Goal: Information Seeking & Learning: Check status

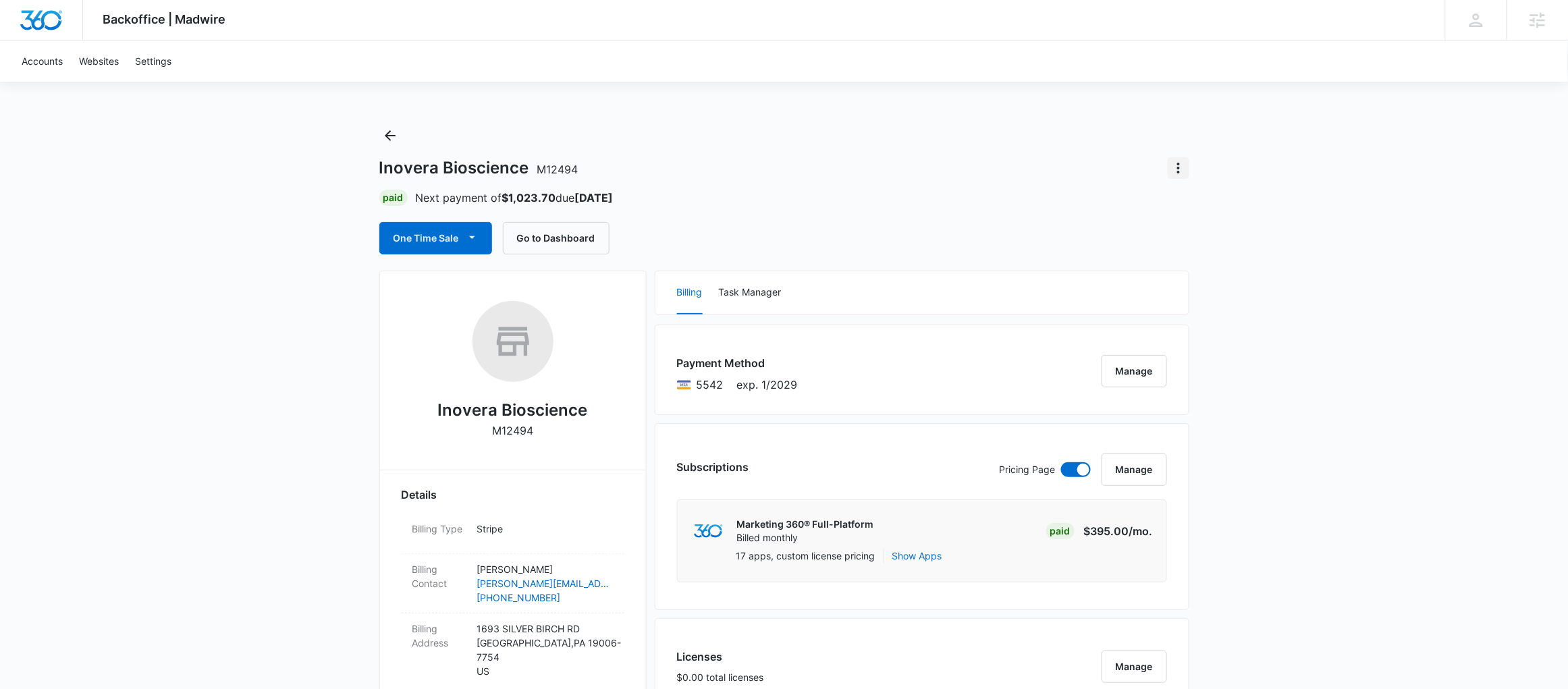
click at [1182, 165] on icon "Actions" at bounding box center [1178, 168] width 17 height 17
click at [852, 285] on div "Billing Task Manager" at bounding box center [922, 293] width 533 height 43
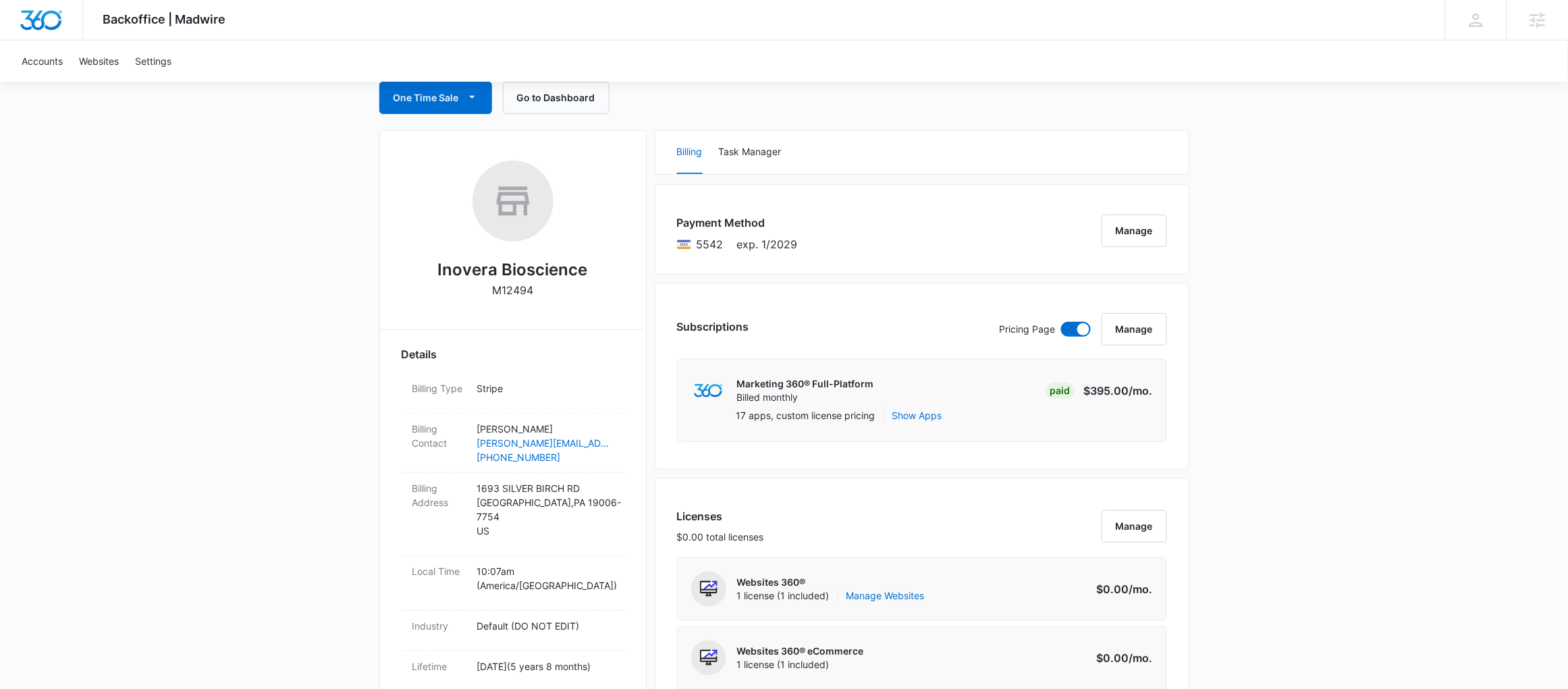
scroll to position [150, 0]
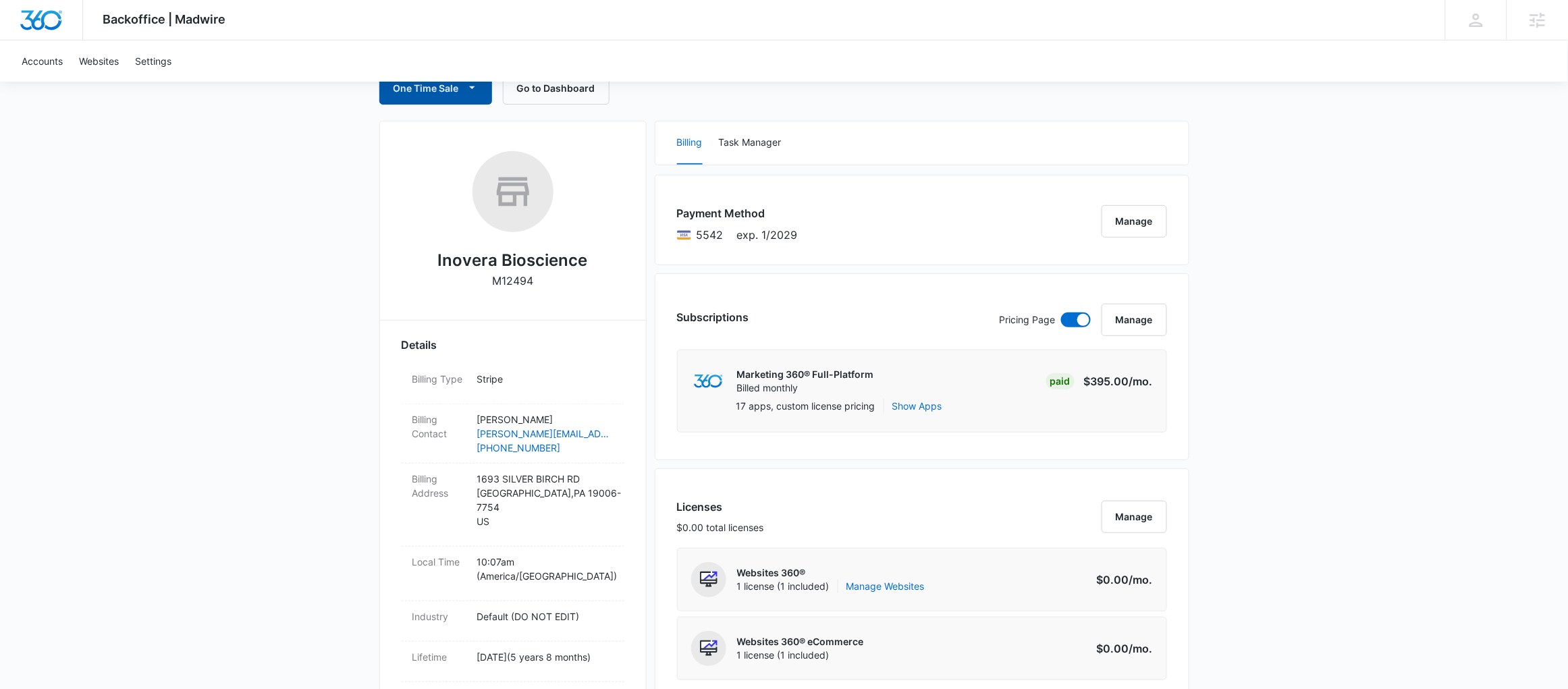
click at [419, 85] on button "One Time Sale" at bounding box center [435, 88] width 113 height 32
click at [446, 127] on div "Run One-Time Payment" at bounding box center [475, 133] width 156 height 14
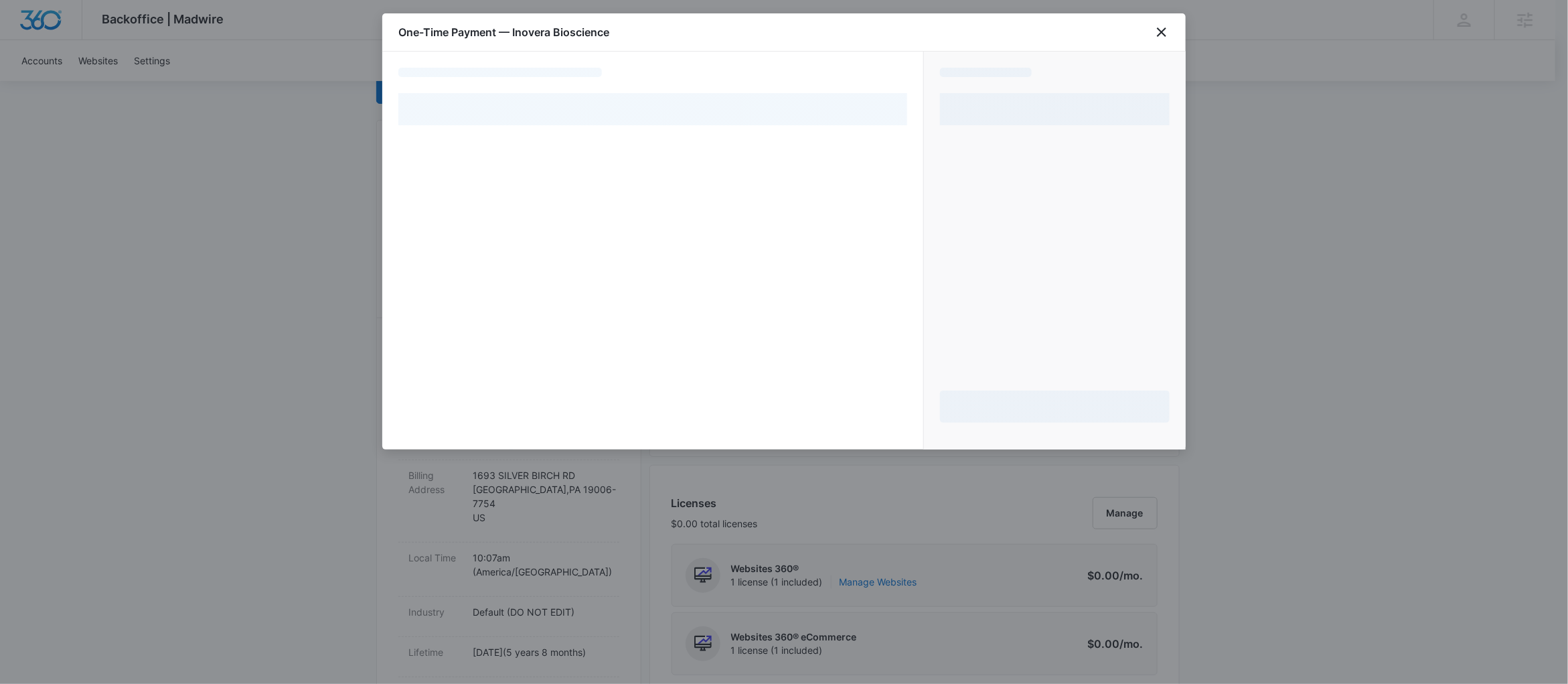
select select "pm_1PGo2AA4n8RTgNjUXPUu0bwF"
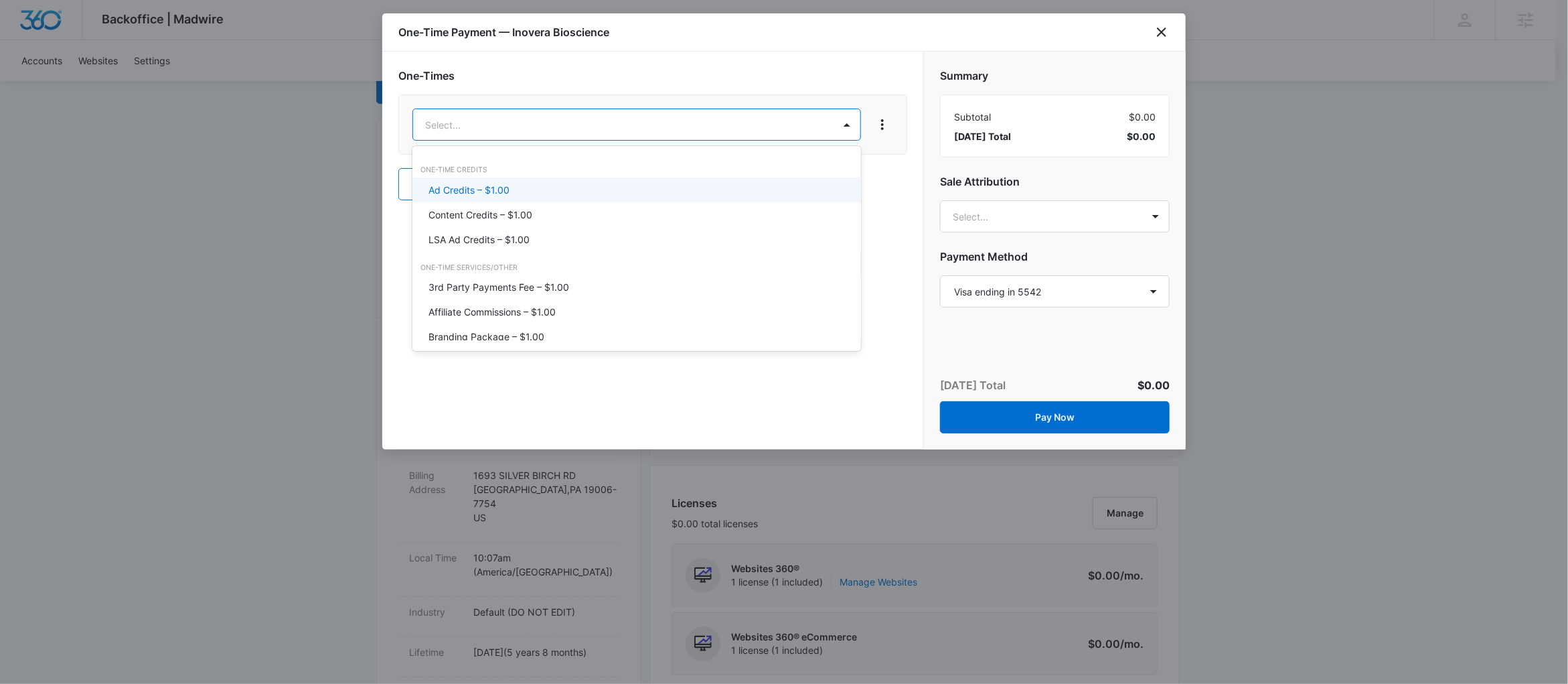
click at [658, 191] on div "Ad Credits – $1.00" at bounding box center [635, 190] width 414 height 14
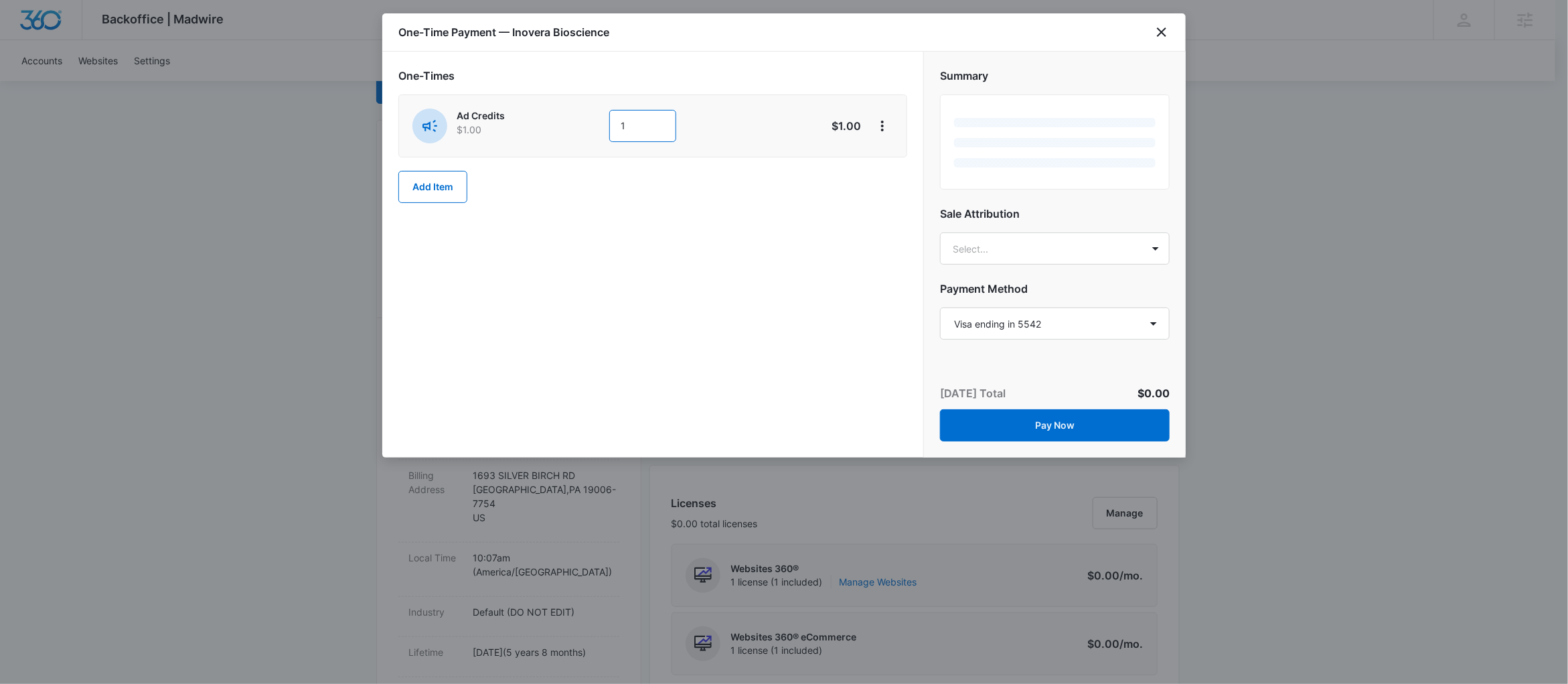
click at [641, 130] on input "1" at bounding box center [643, 126] width 67 height 32
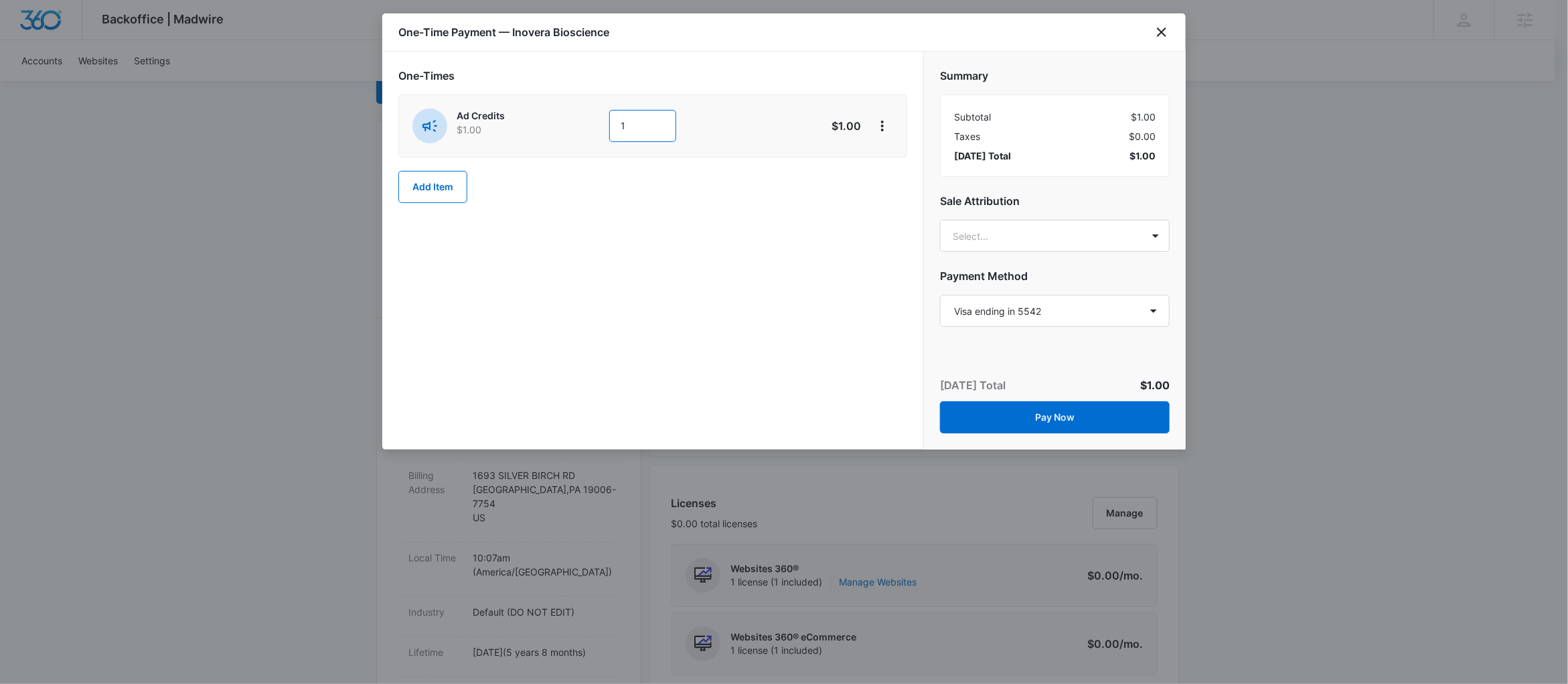
type input "1800"
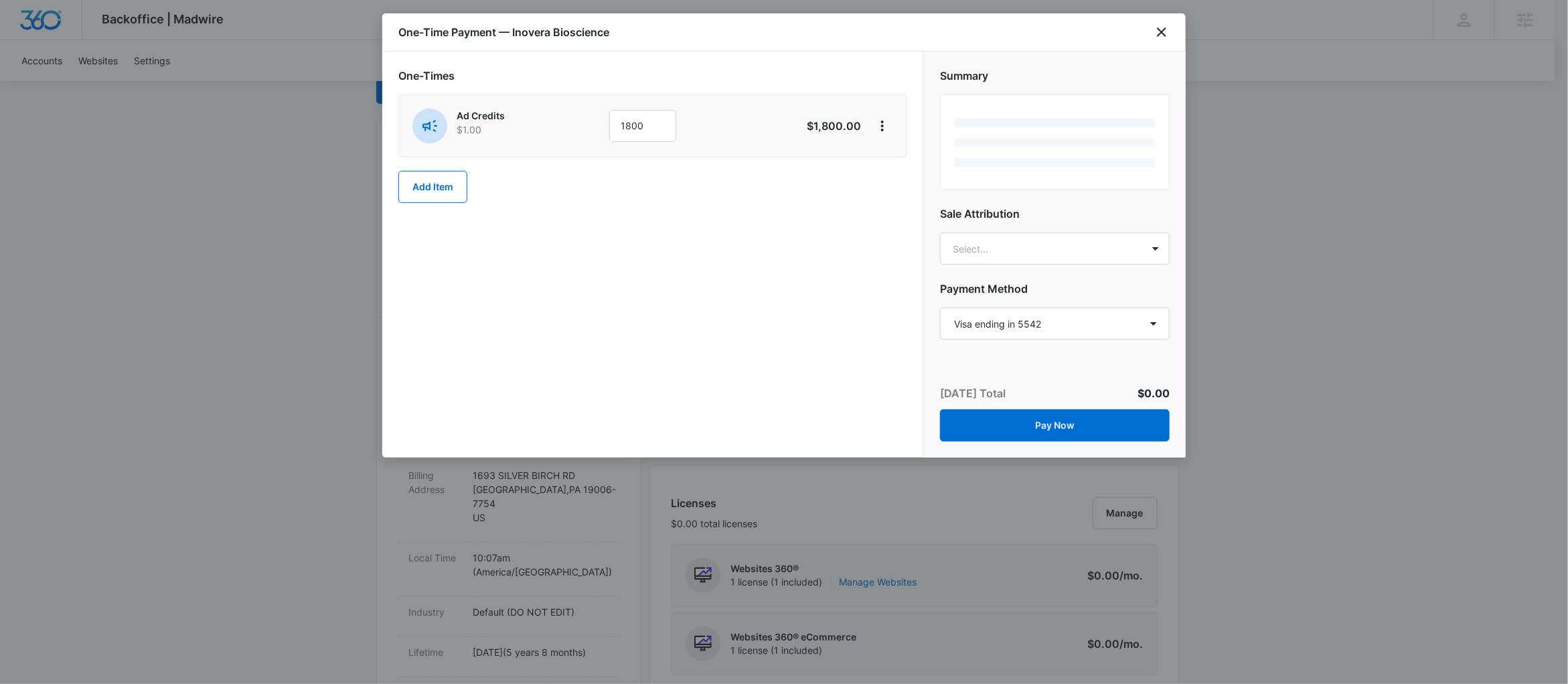
click at [568, 220] on div "One-Times Ad Credits $1.00 1800 $1,800.00 Add Item" at bounding box center [653, 255] width 541 height 406
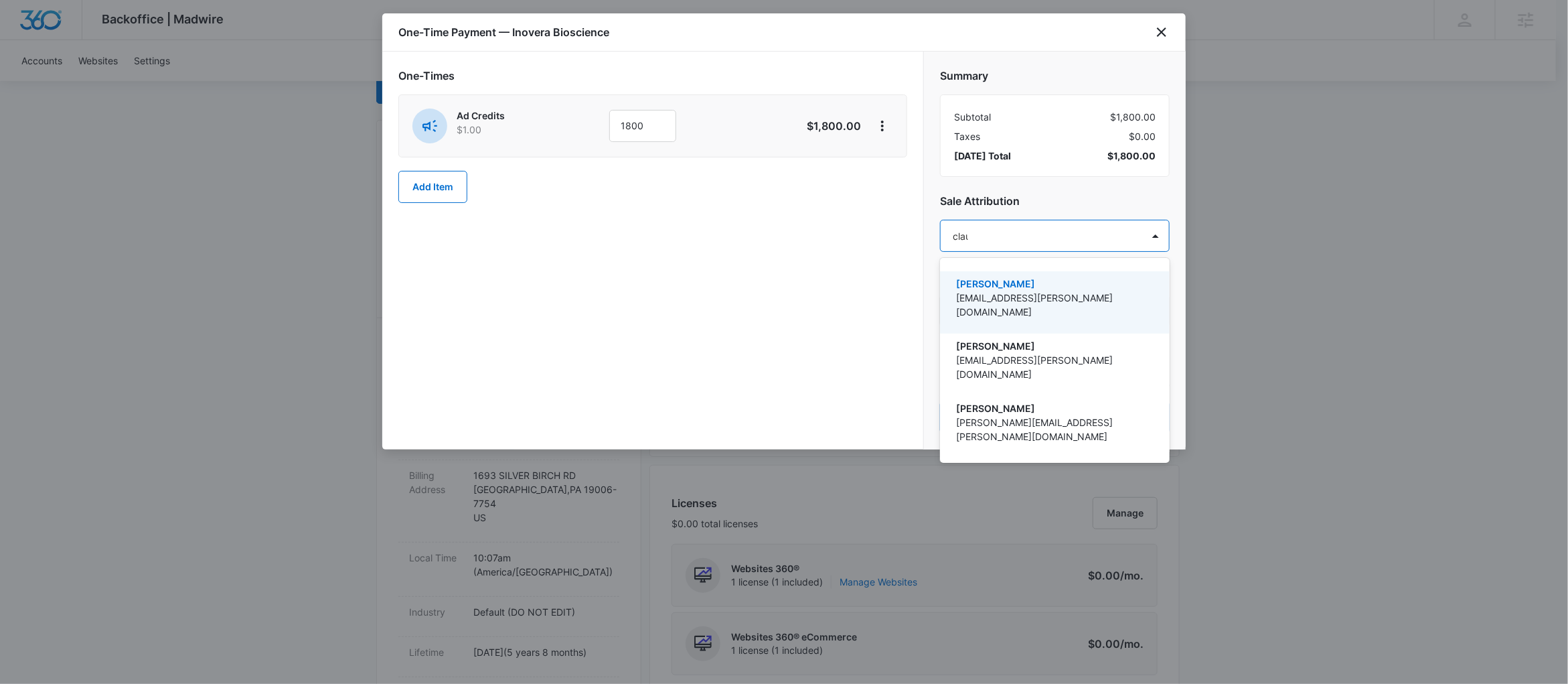
type input "[PERSON_NAME]"
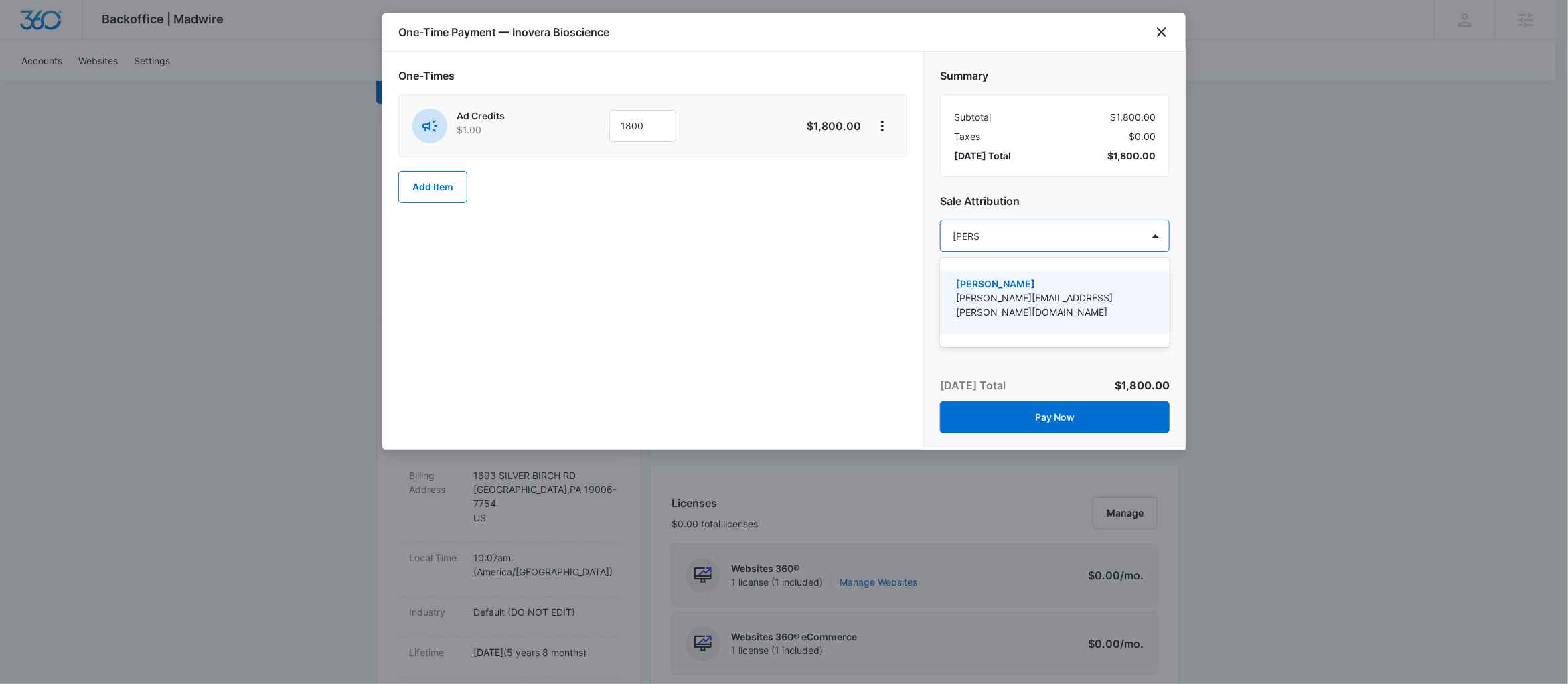
click at [968, 318] on div "[PERSON_NAME] [PERSON_NAME][EMAIL_ADDRESS][PERSON_NAME][DOMAIN_NAME]" at bounding box center [1055, 302] width 230 height 62
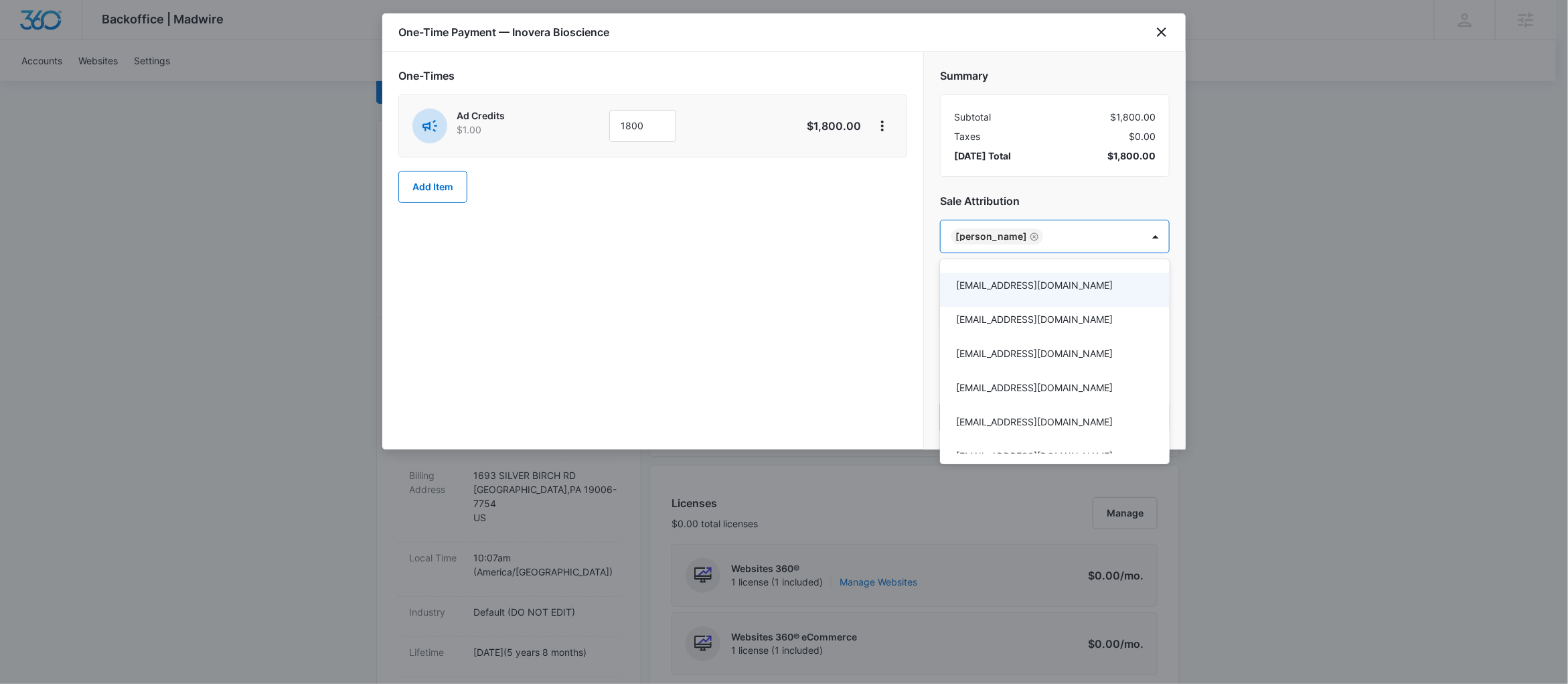
click at [794, 373] on div at bounding box center [784, 342] width 1568 height 684
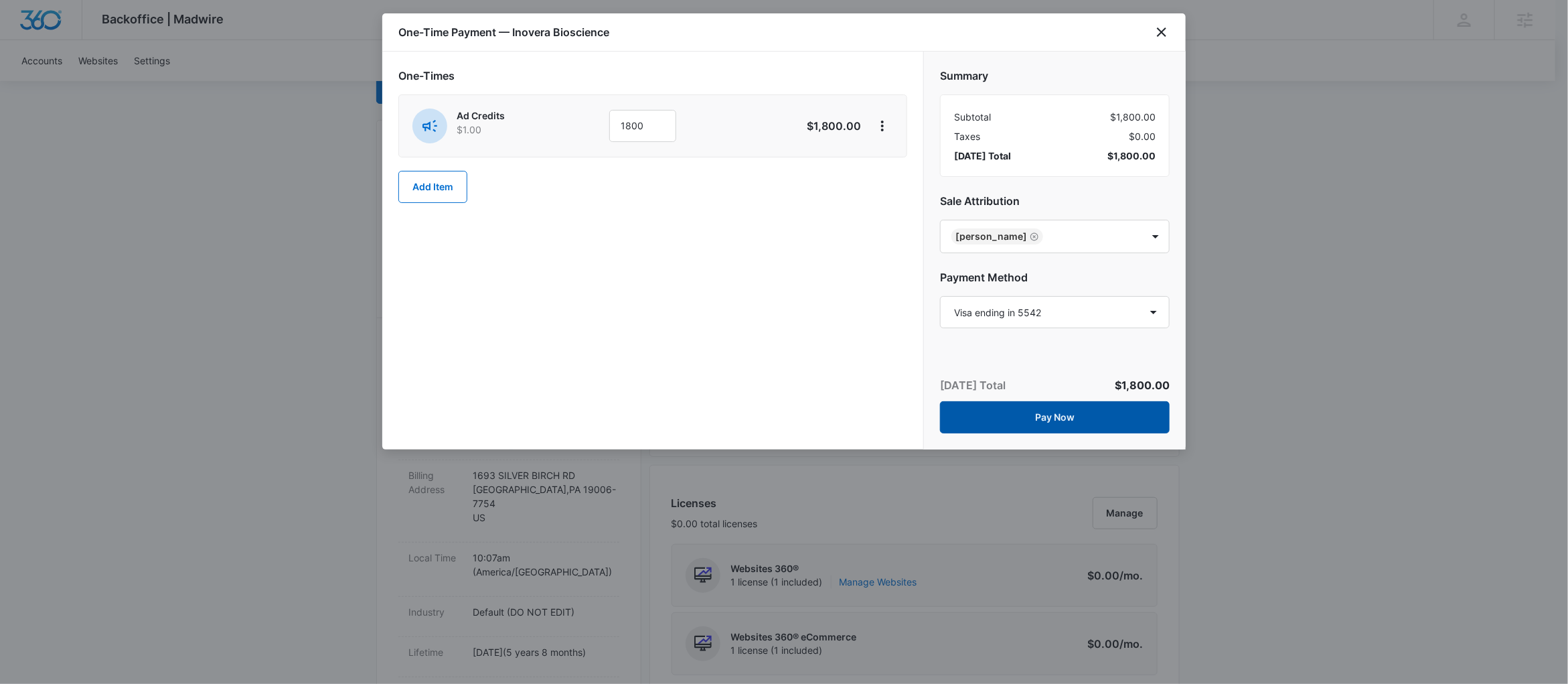
click at [974, 427] on button "Pay Now" at bounding box center [1055, 417] width 230 height 32
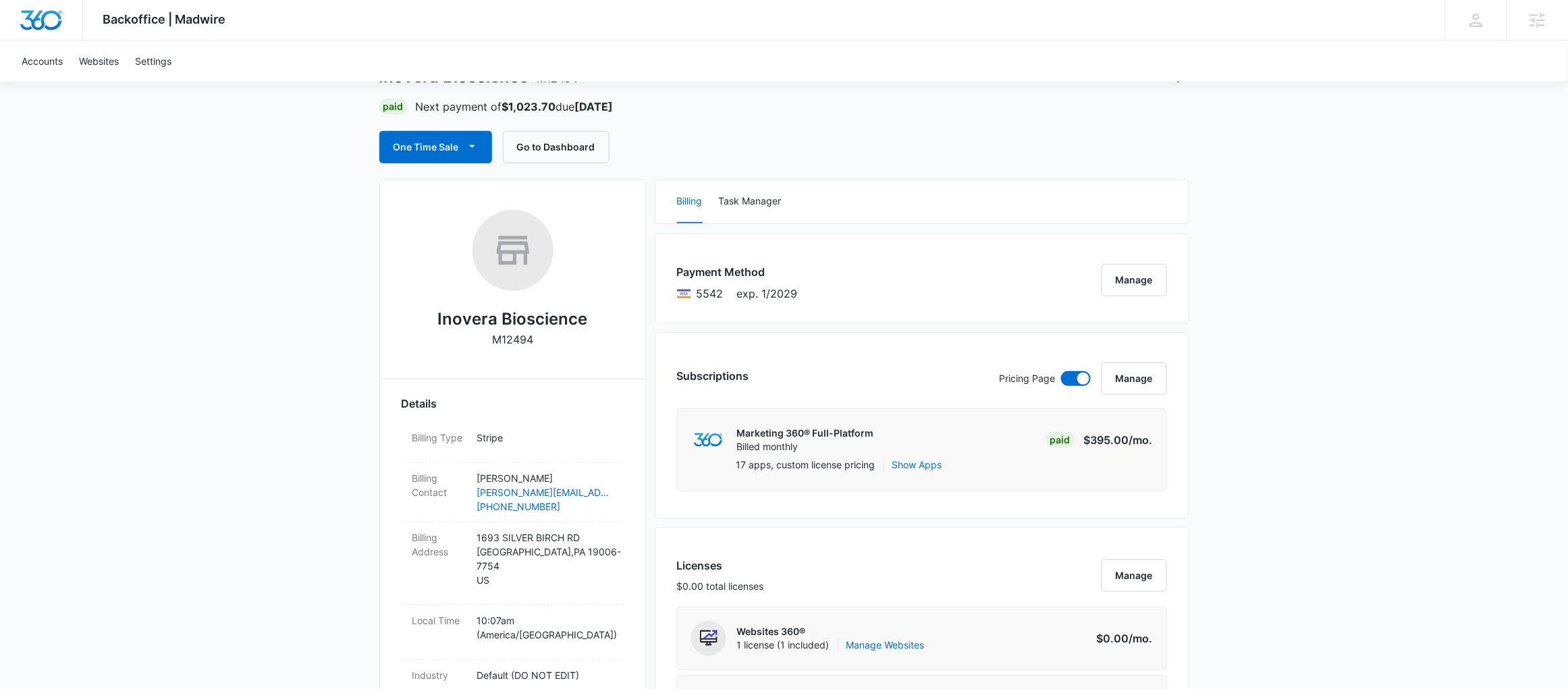
scroll to position [0, 0]
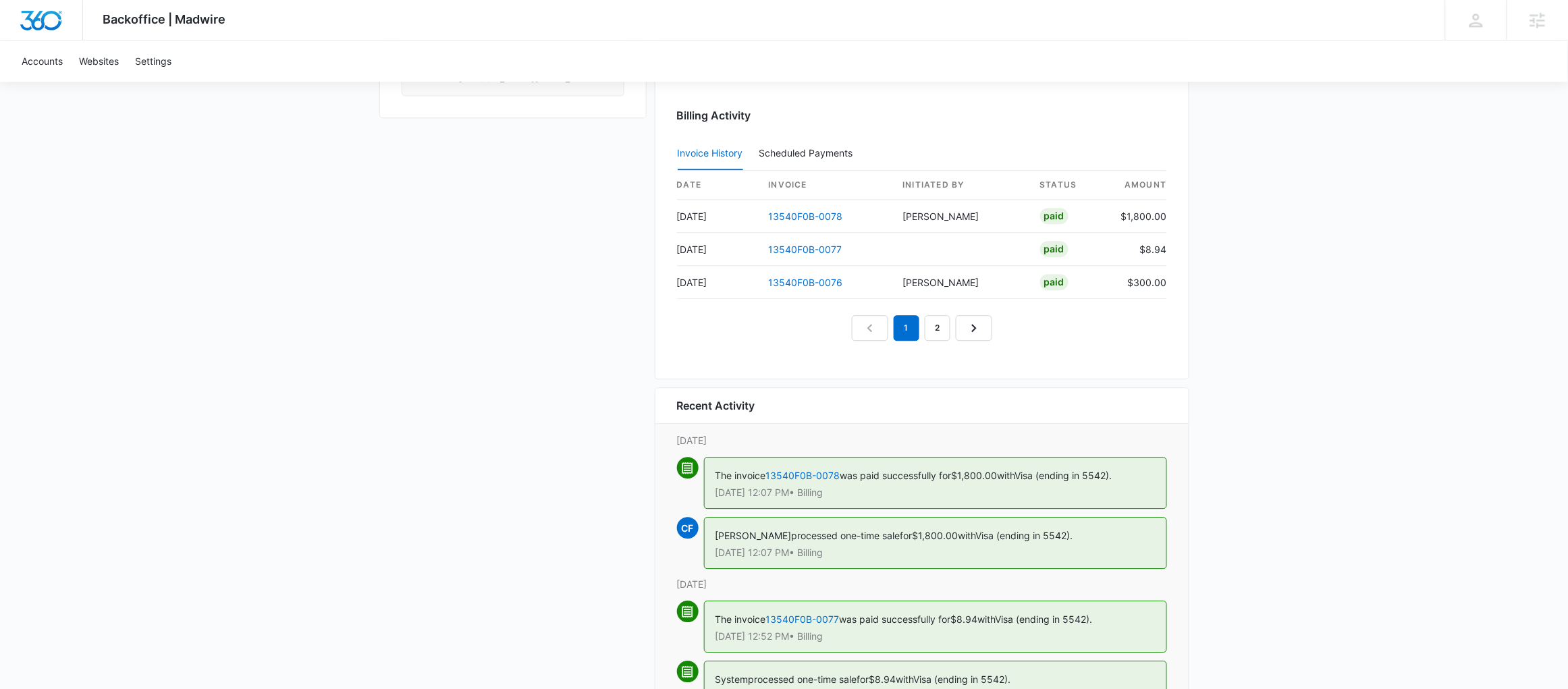
scroll to position [1385, 0]
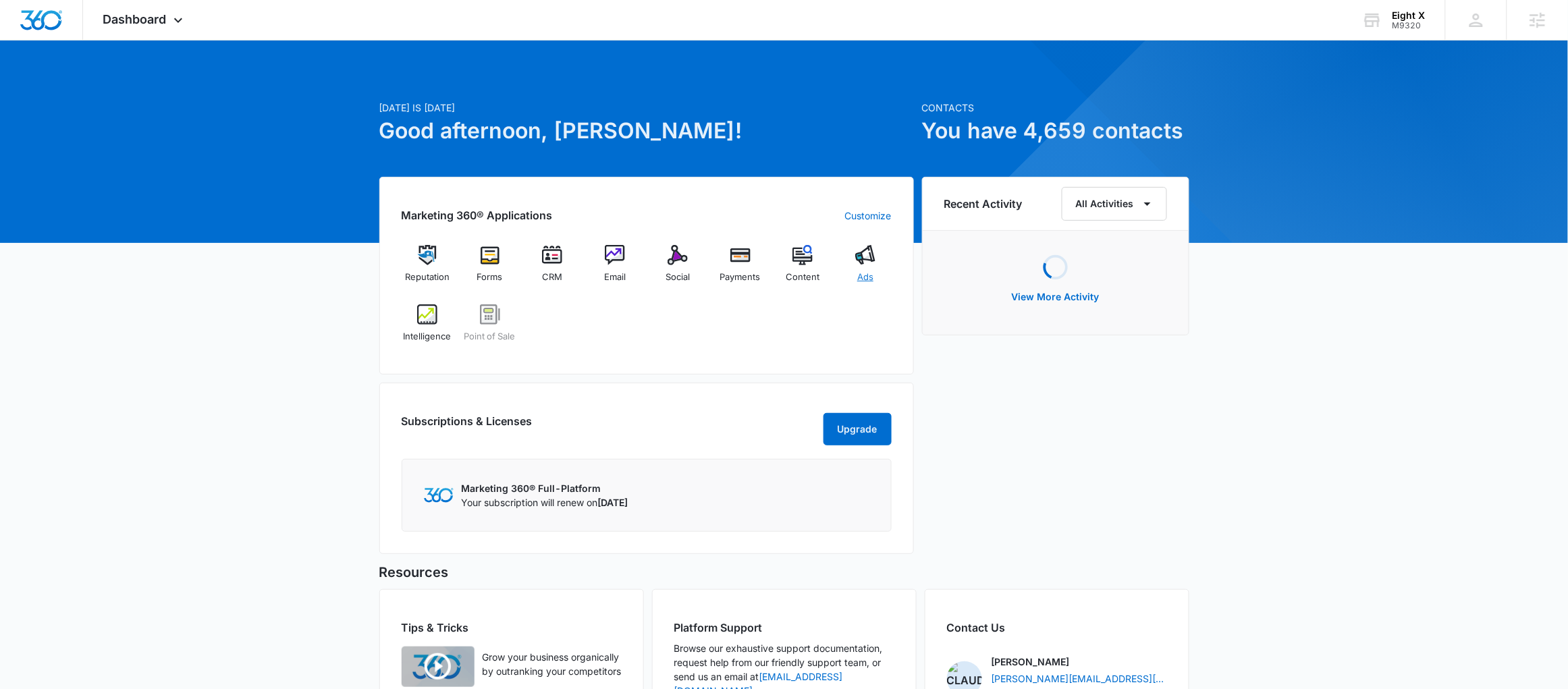
click at [867, 266] on div "Ads" at bounding box center [866, 269] width 52 height 49
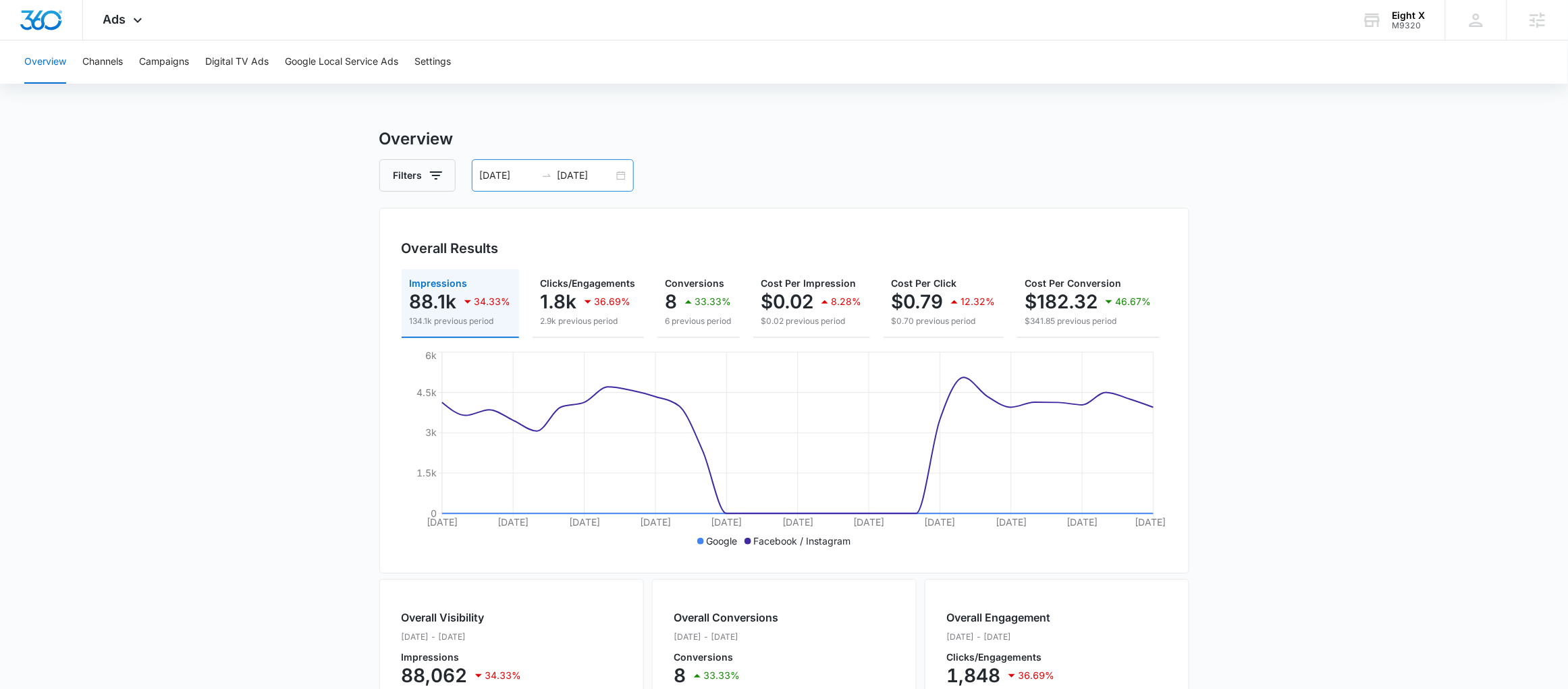
click at [621, 177] on div "07/27/2025 08/26/2025" at bounding box center [553, 175] width 162 height 32
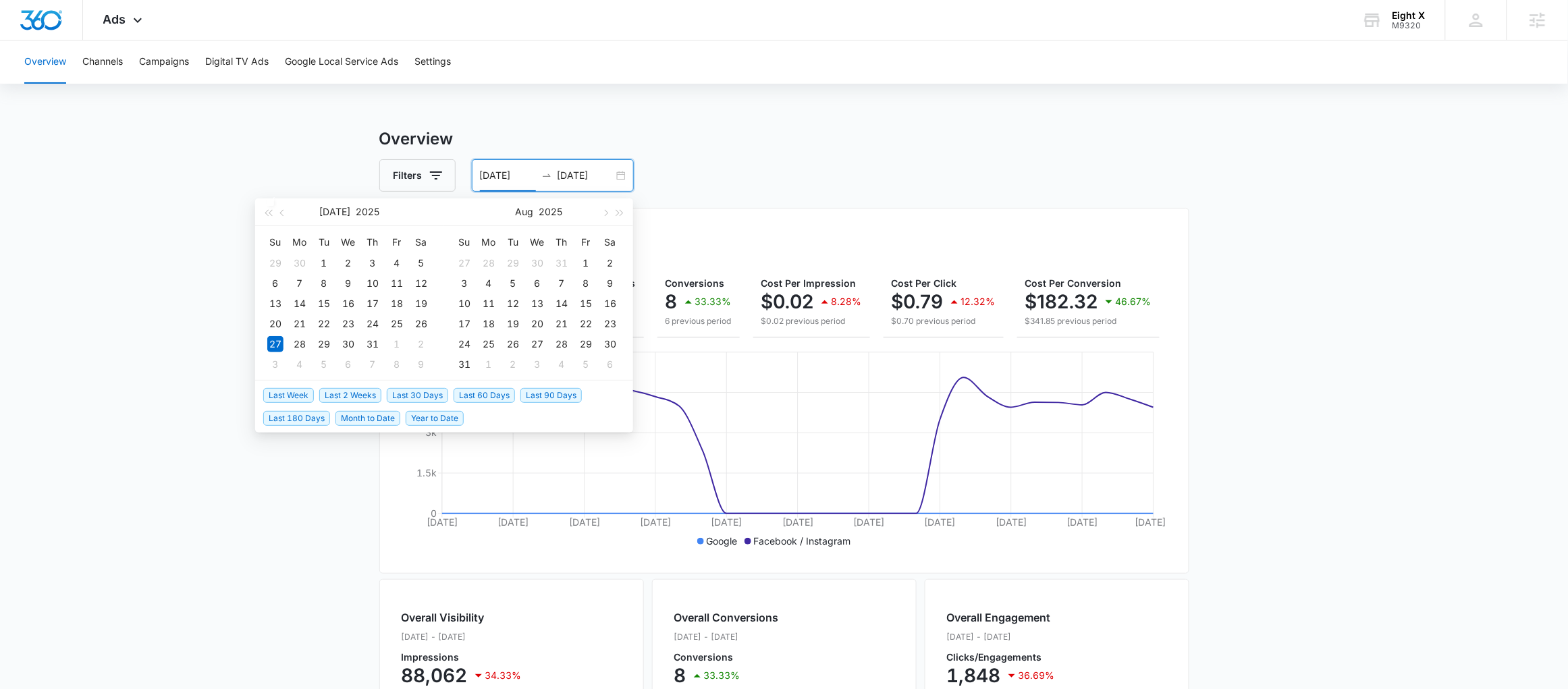
click at [357, 393] on span "Last 2 Weeks" at bounding box center [350, 395] width 62 height 15
type input "09/02/2025"
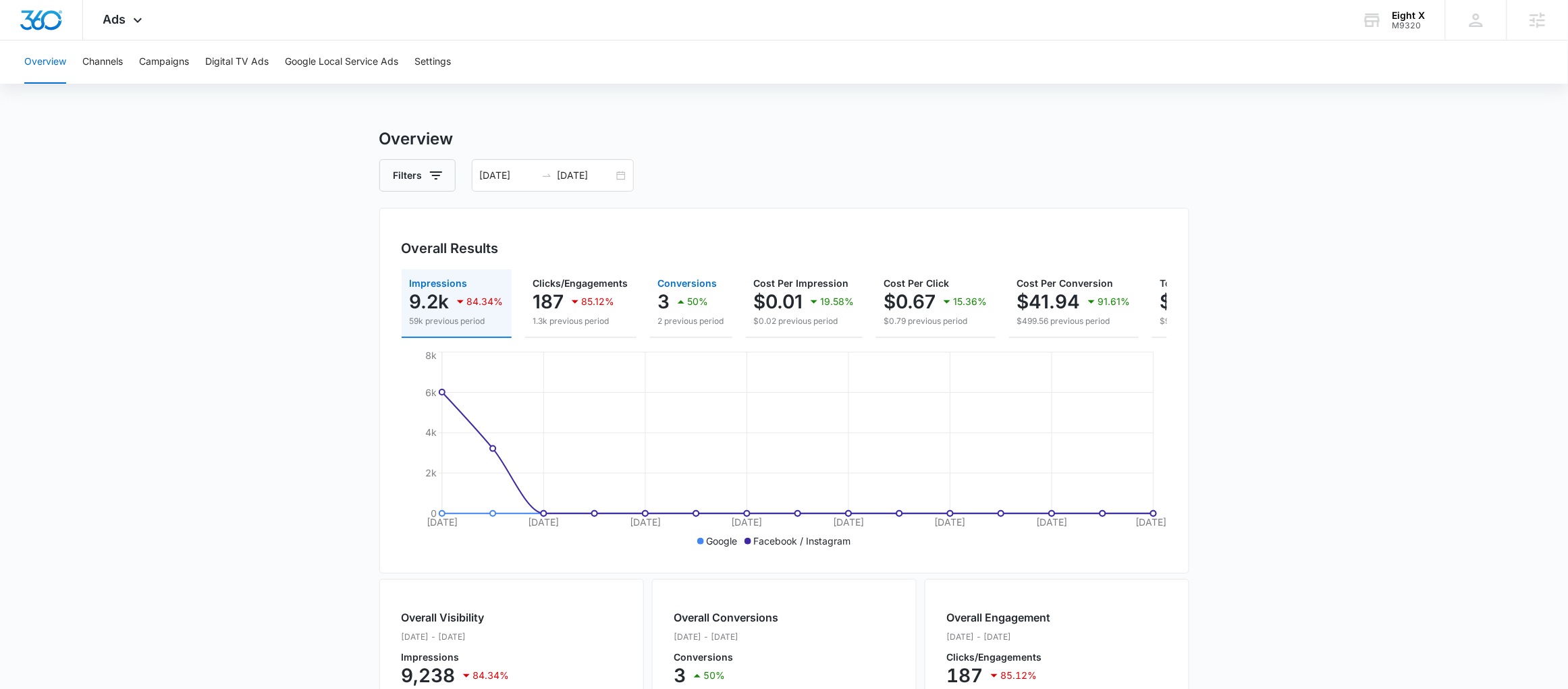
click at [688, 313] on div "50%" at bounding box center [690, 301] width 36 height 27
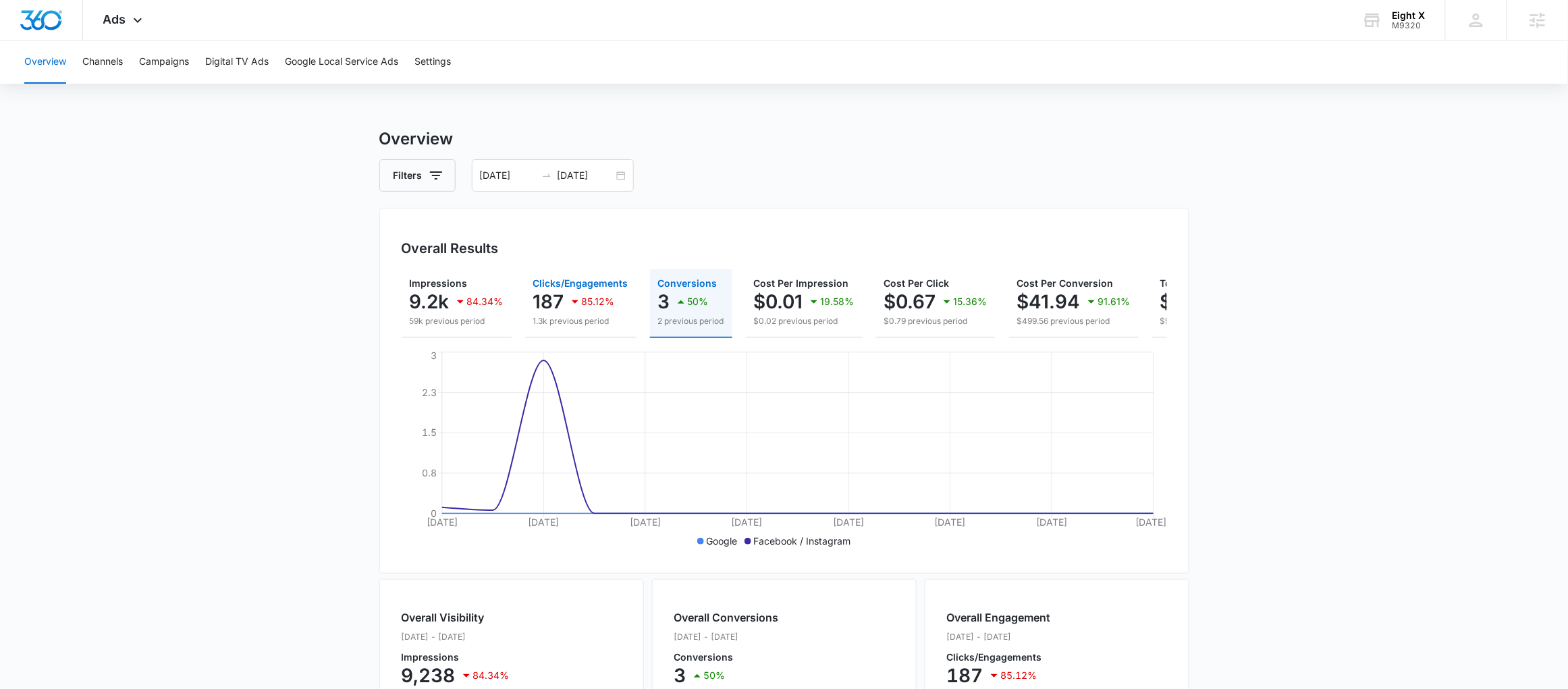
click at [587, 313] on div "85.12%" at bounding box center [591, 301] width 48 height 27
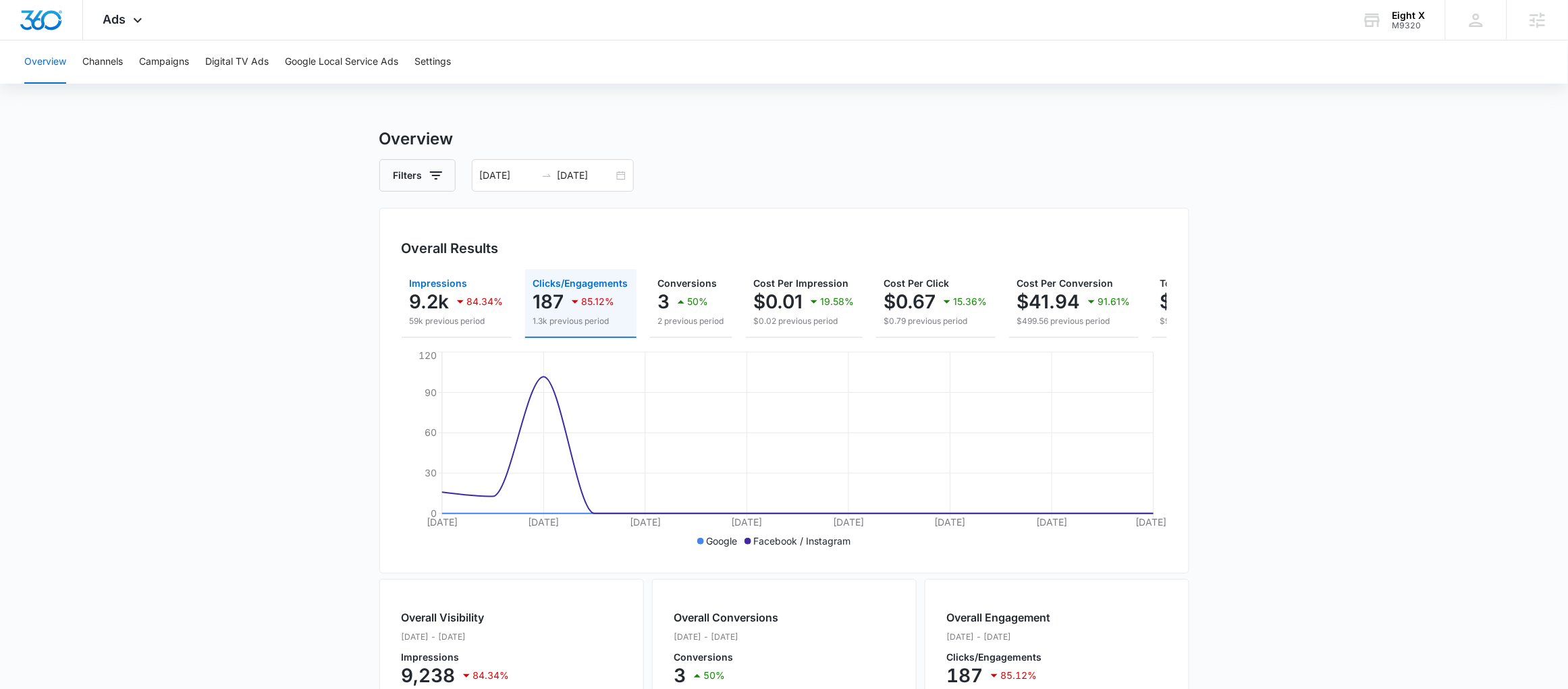
click at [429, 333] on button "Impressions 9.2k 84.34% 59k previous period" at bounding box center [456, 303] width 110 height 69
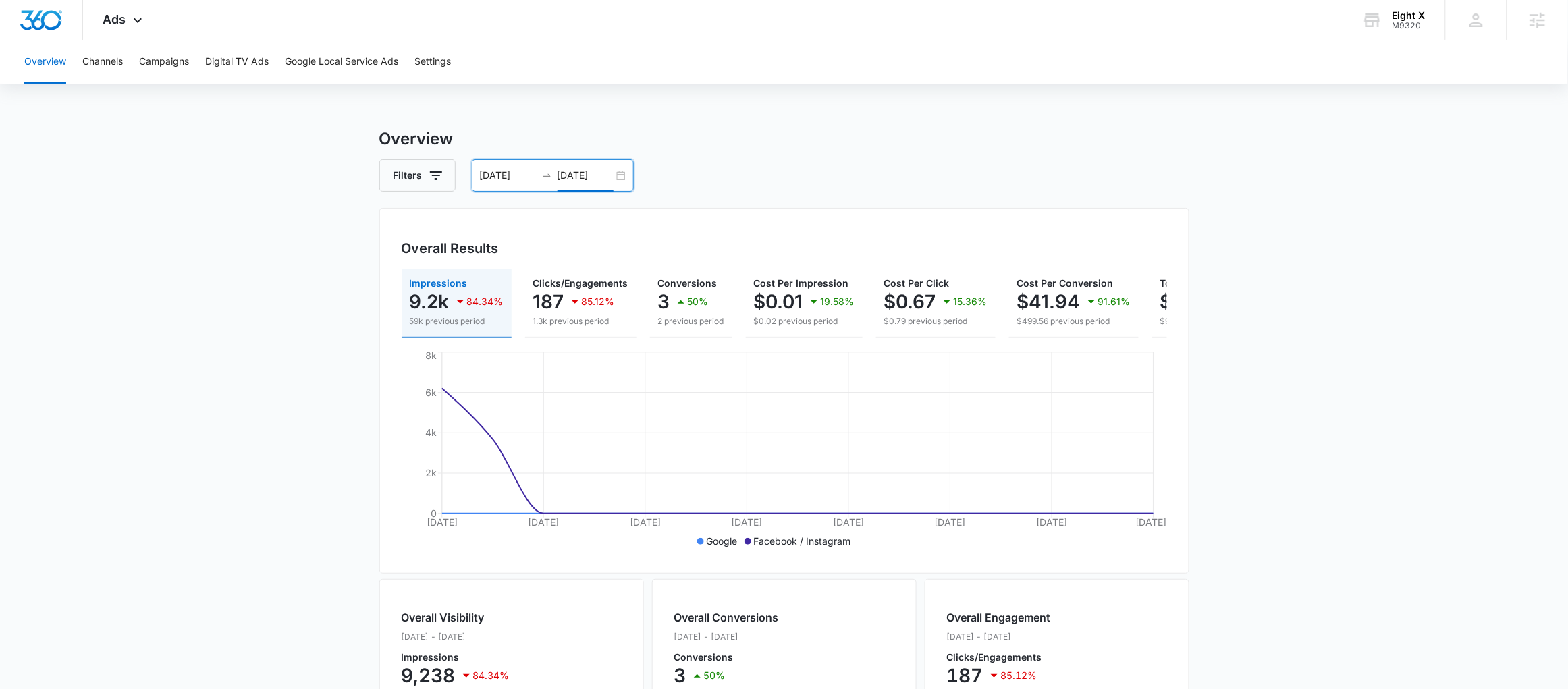
click at [608, 179] on input "09/16/2025" at bounding box center [586, 175] width 56 height 15
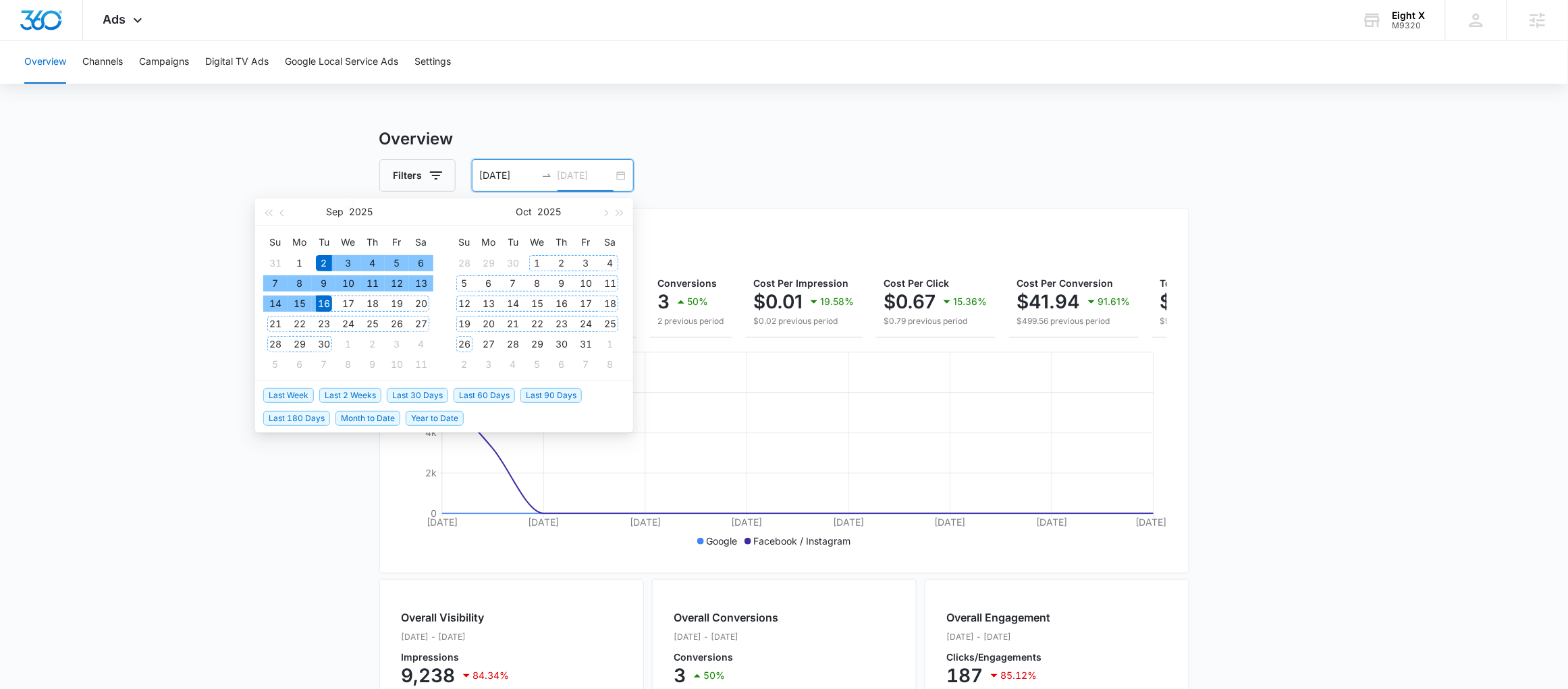
type input "09/16/2025"
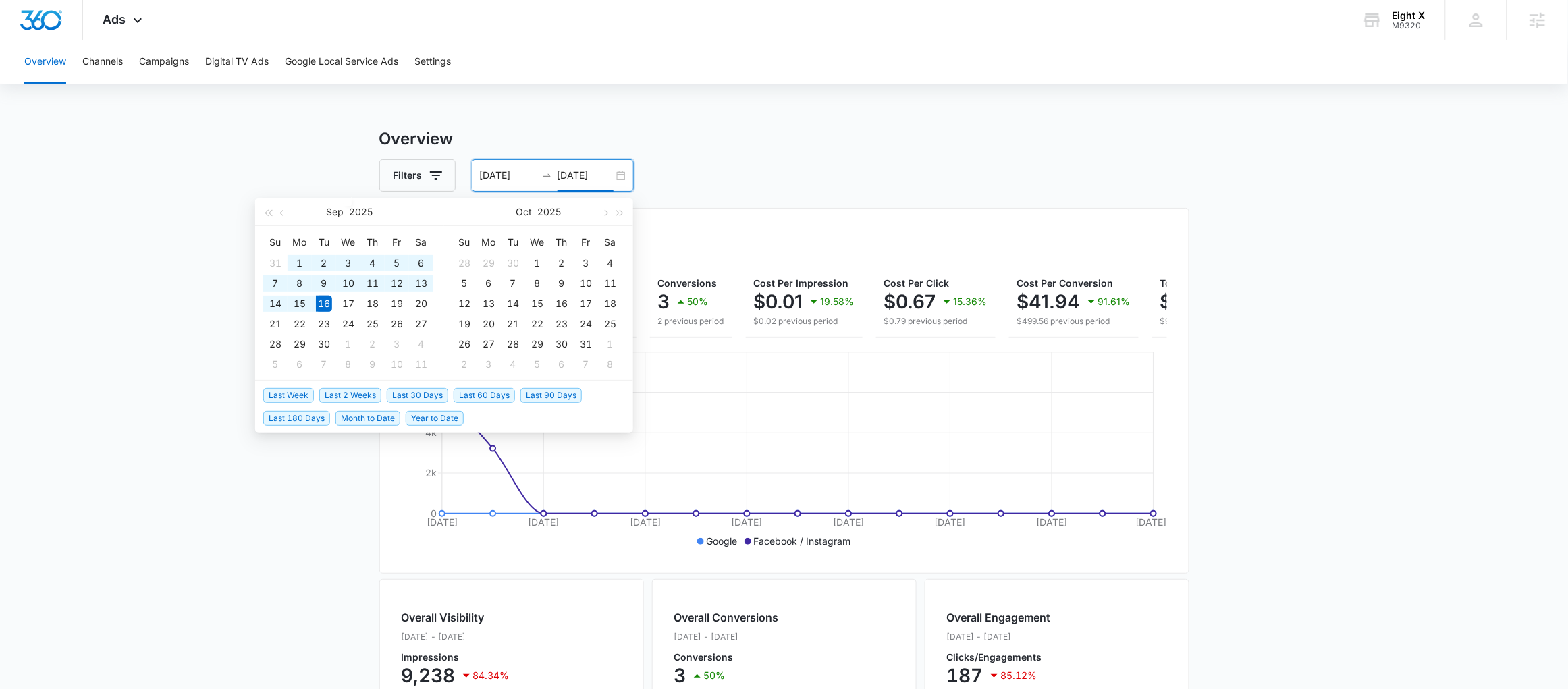
click at [439, 393] on span "Last 30 Days" at bounding box center [417, 395] width 61 height 15
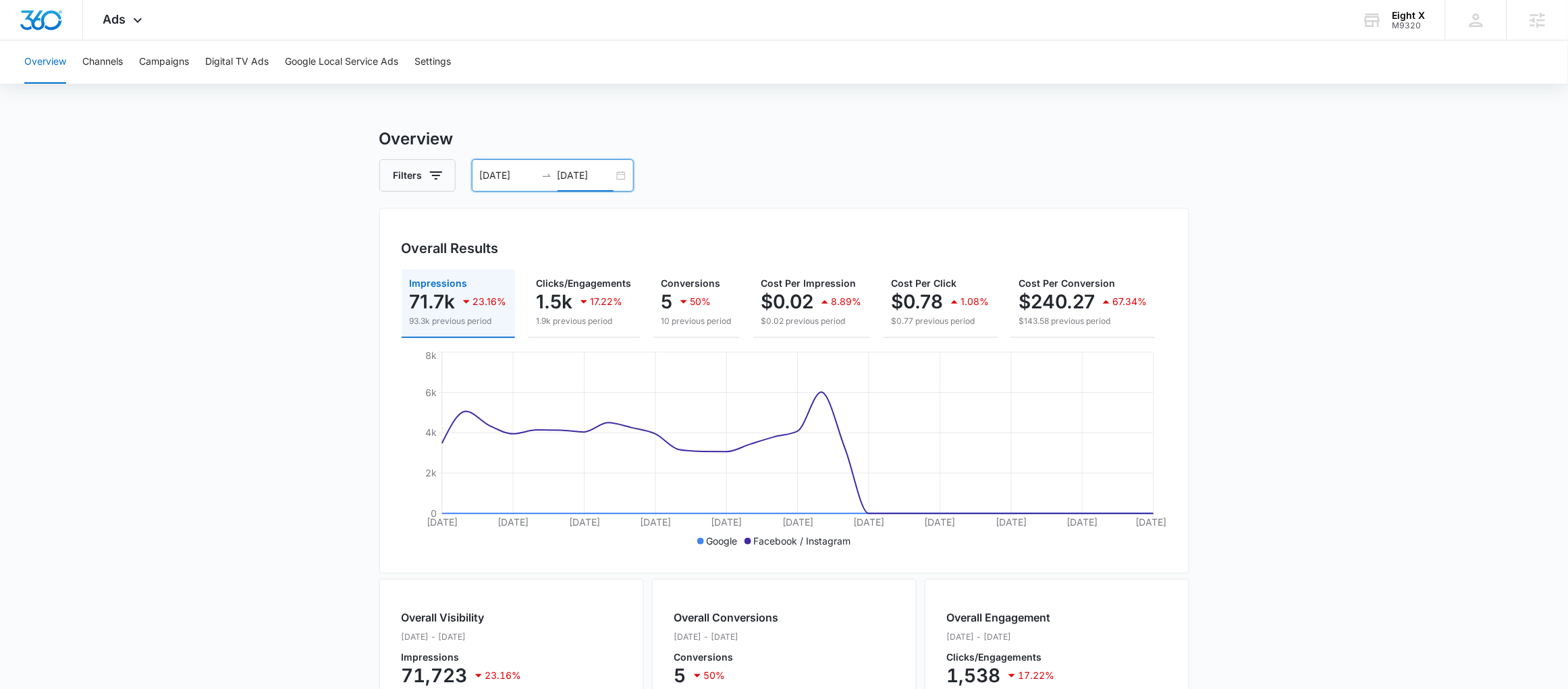
click at [631, 175] on div "08/17/2025 09/16/2025" at bounding box center [553, 175] width 162 height 32
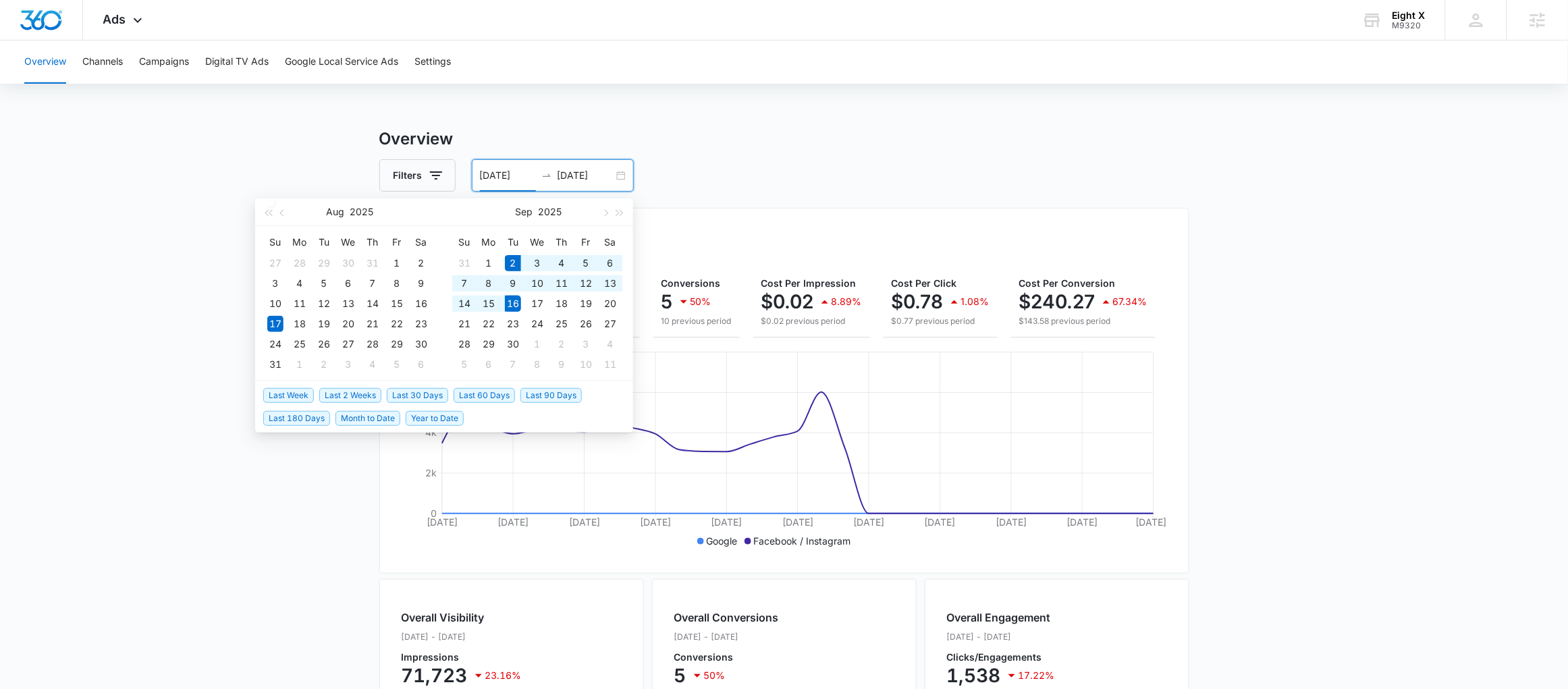
click at [333, 399] on span "Last 2 Weeks" at bounding box center [350, 395] width 62 height 15
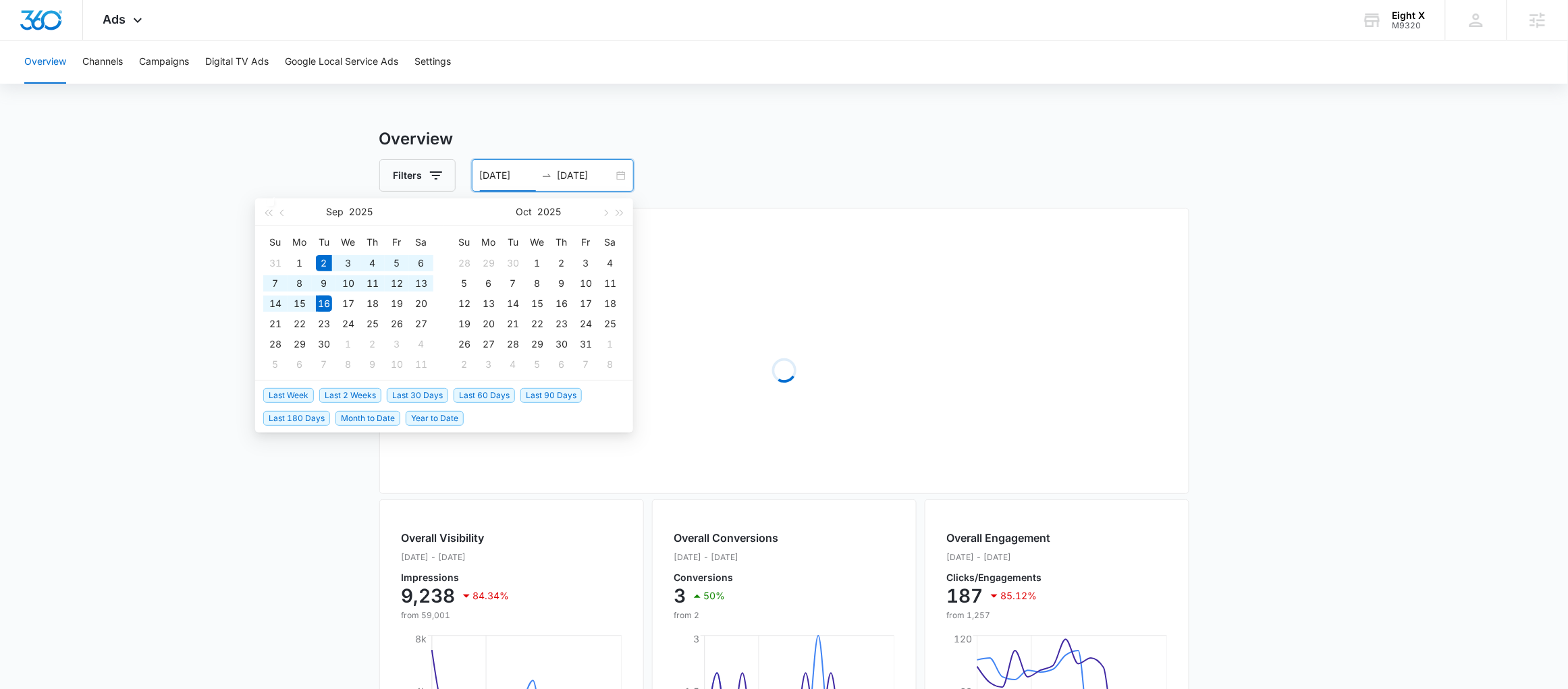
type input "09/02/2025"
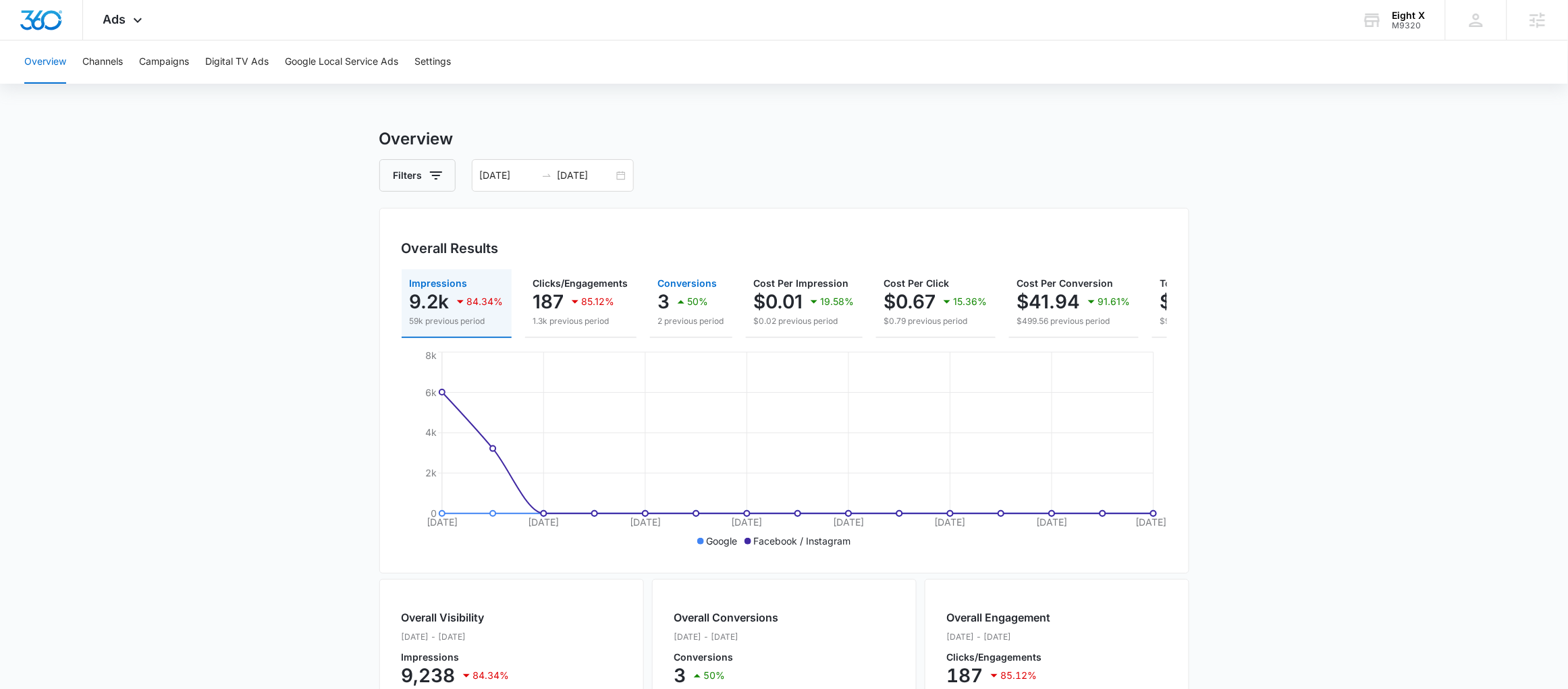
click at [693, 298] on p "50%" at bounding box center [698, 301] width 21 height 9
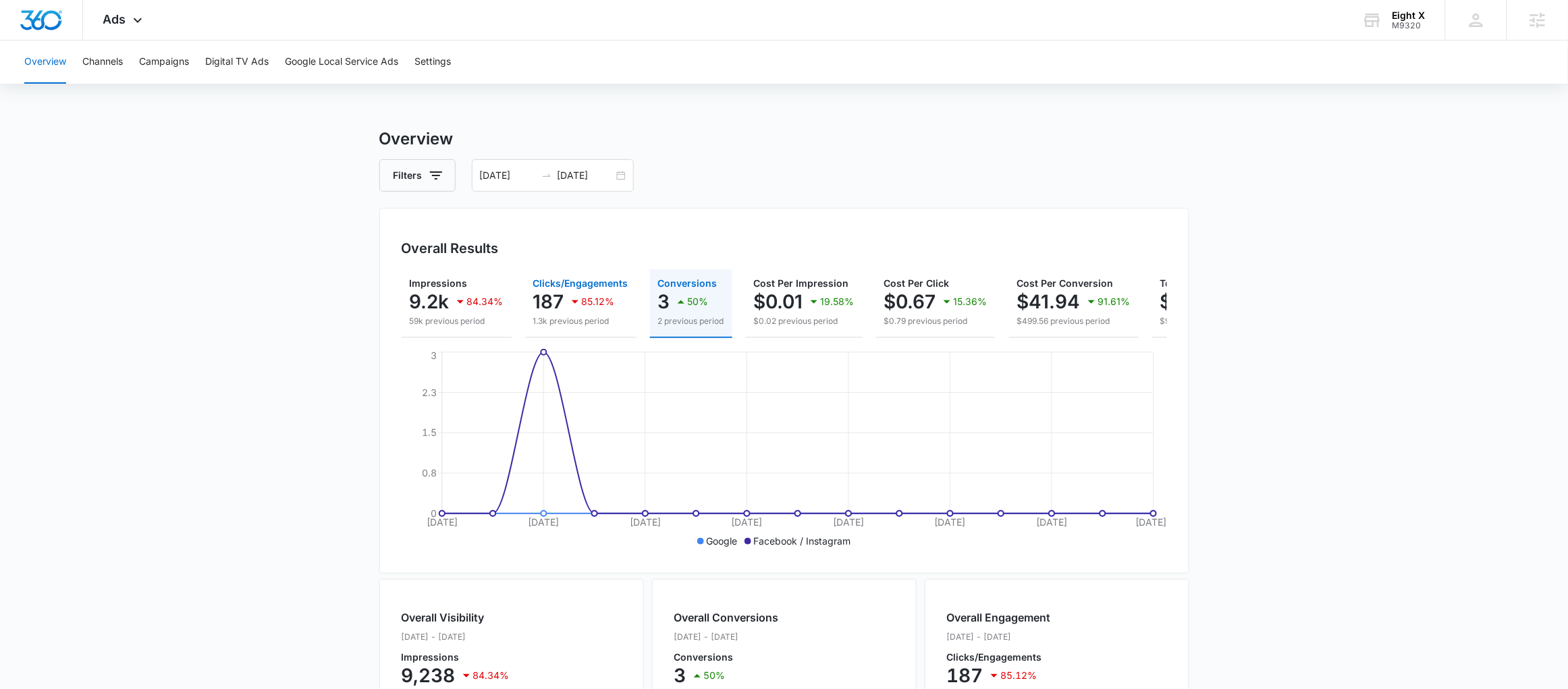
click at [564, 305] on div "187 85.12%" at bounding box center [580, 301] width 95 height 27
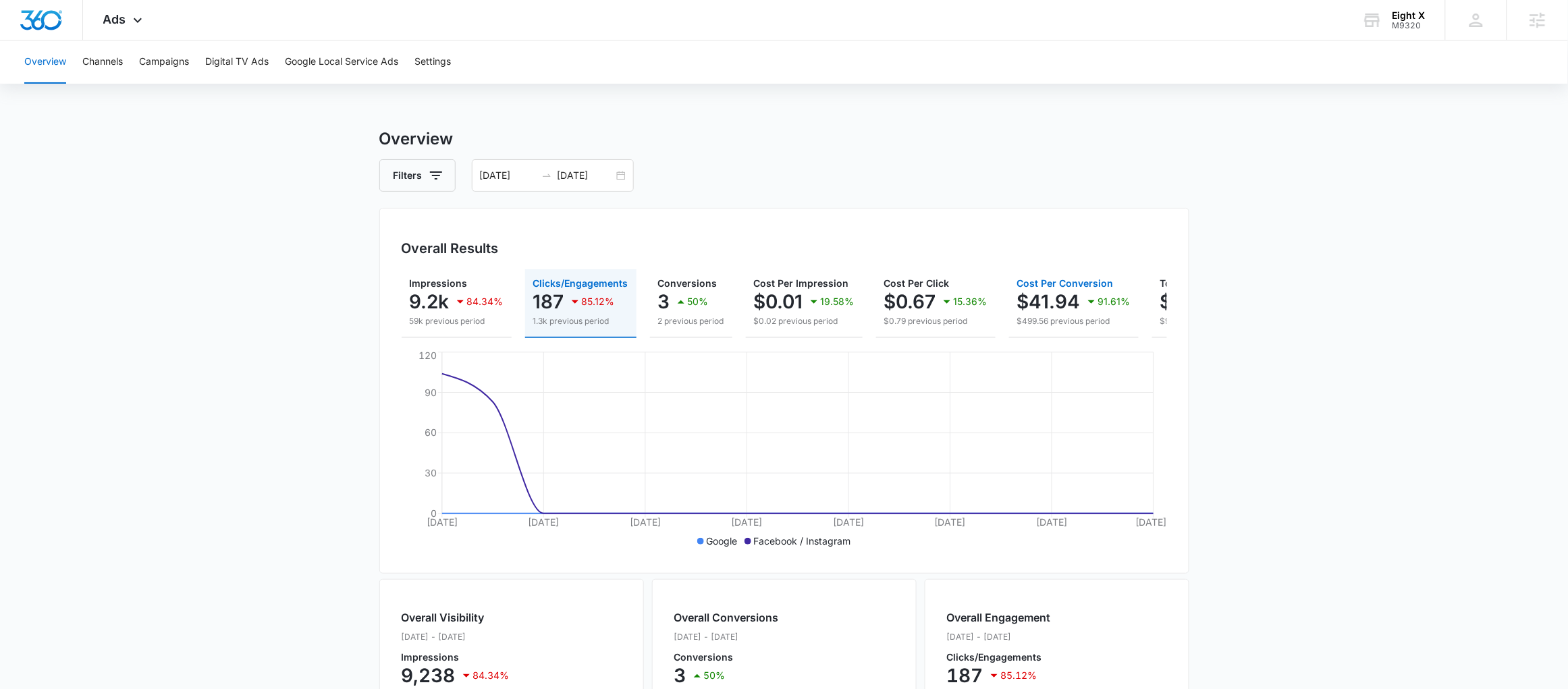
click at [1072, 316] on p "$499.56 previous period" at bounding box center [1073, 321] width 113 height 12
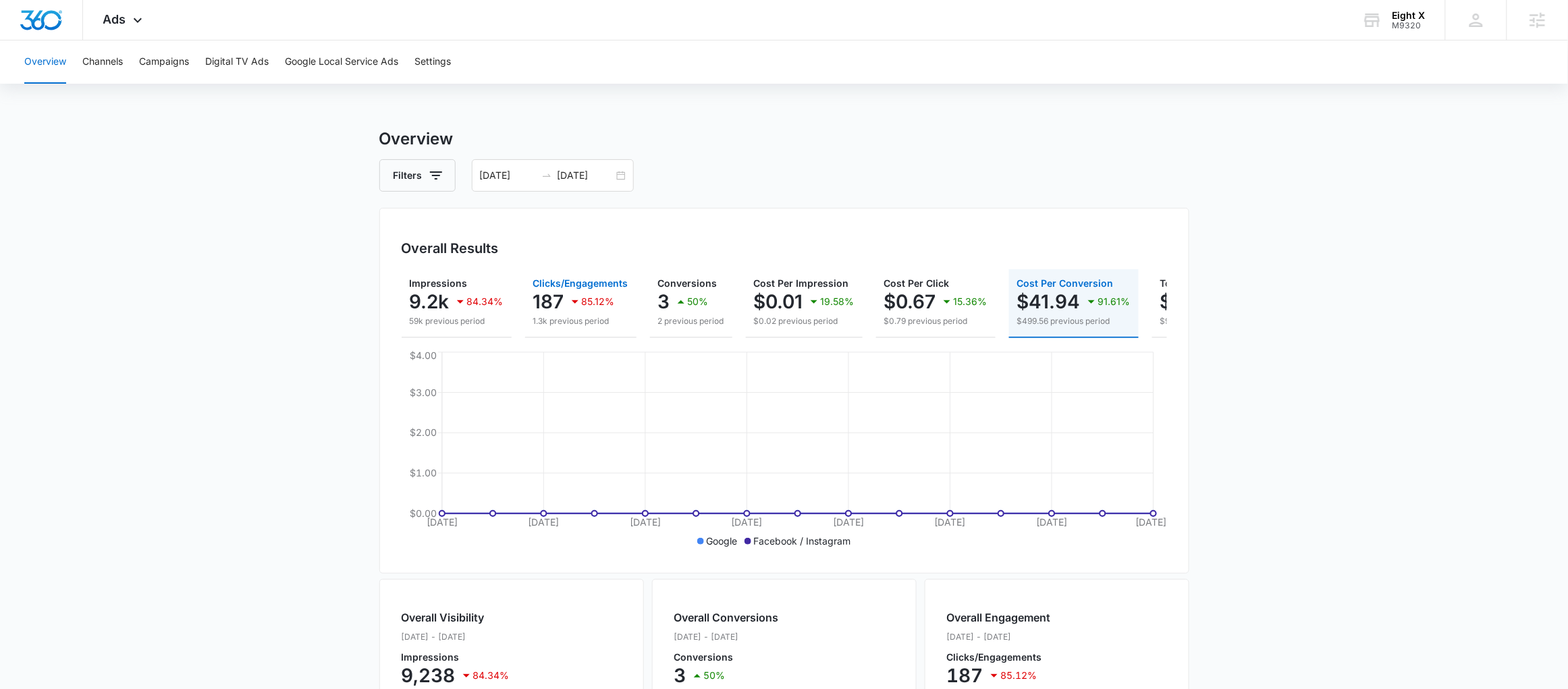
click at [587, 313] on div "85.12%" at bounding box center [591, 301] width 48 height 27
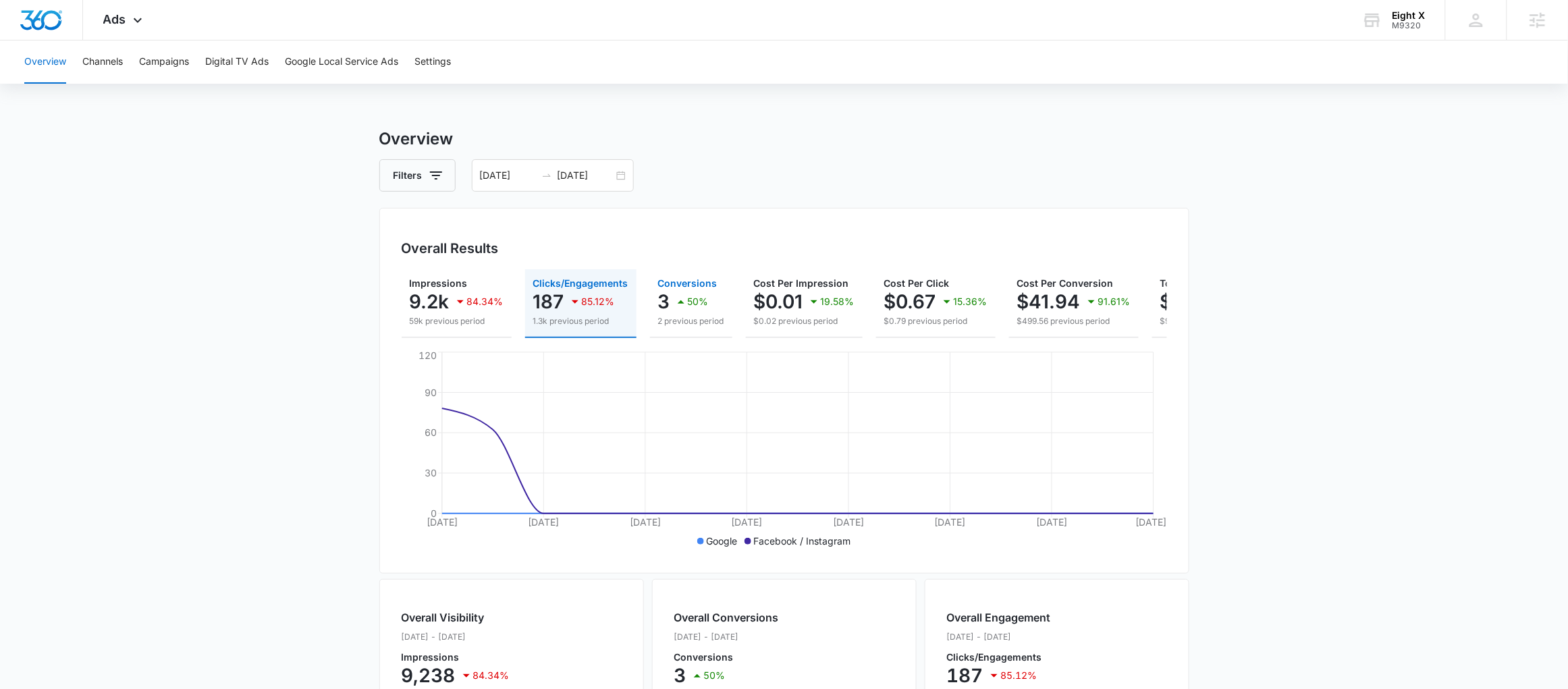
click at [696, 297] on p "50%" at bounding box center [698, 301] width 21 height 9
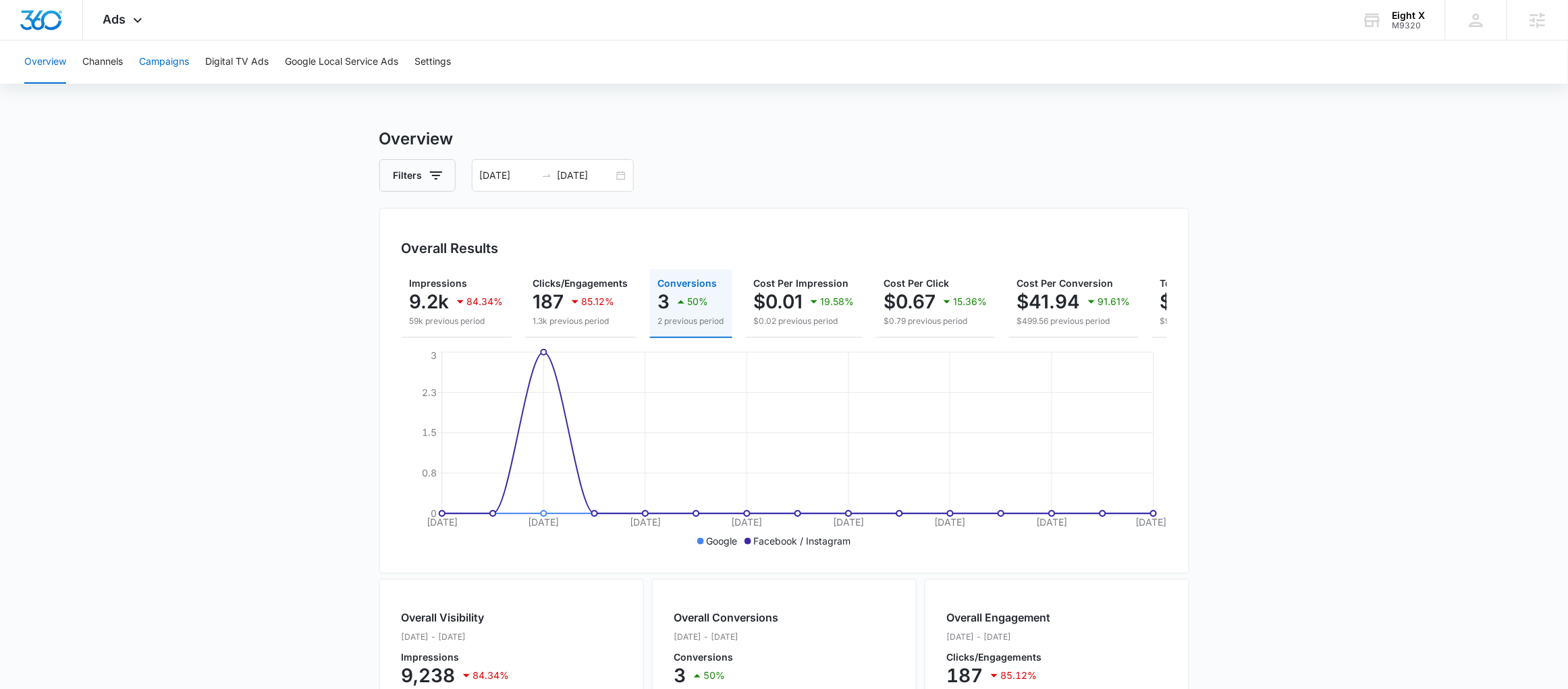
click at [188, 75] on button "Campaigns" at bounding box center [164, 62] width 50 height 43
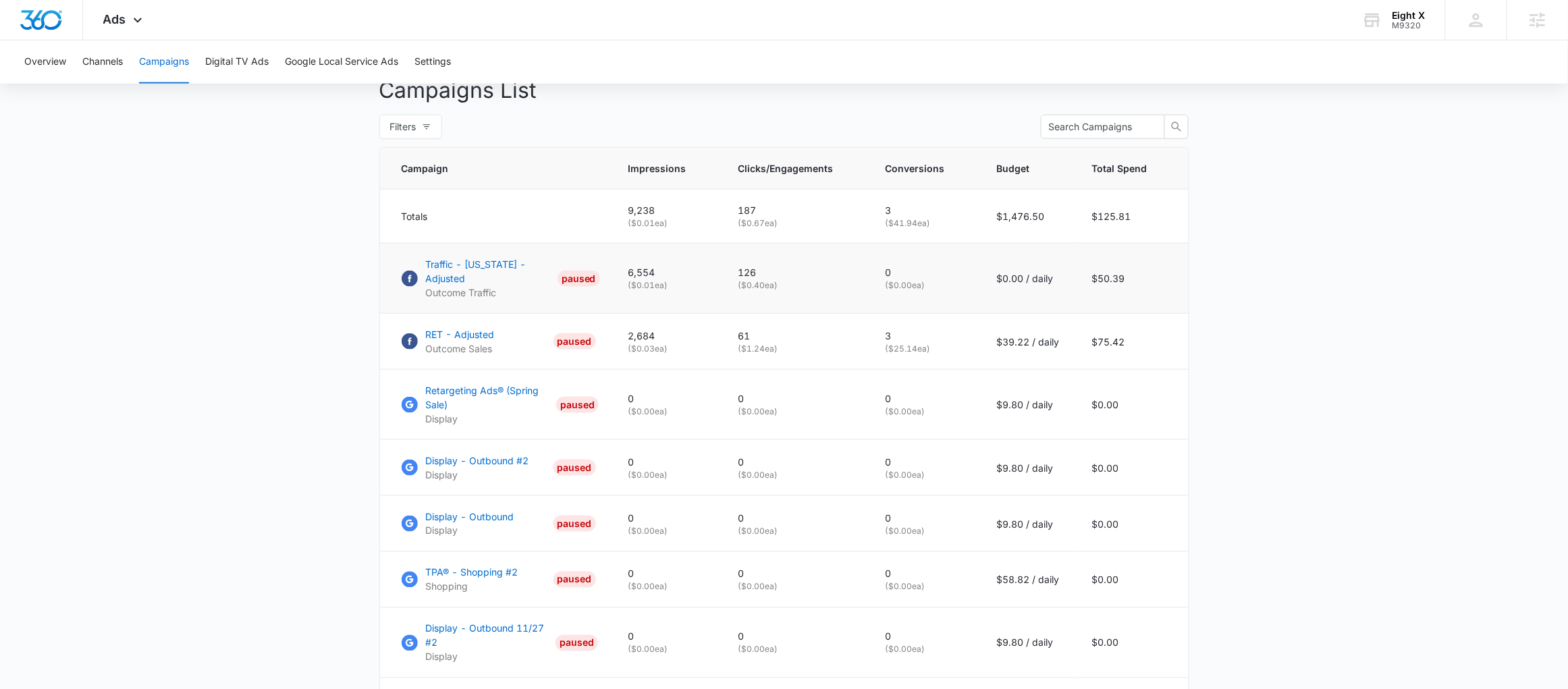
scroll to position [525, 0]
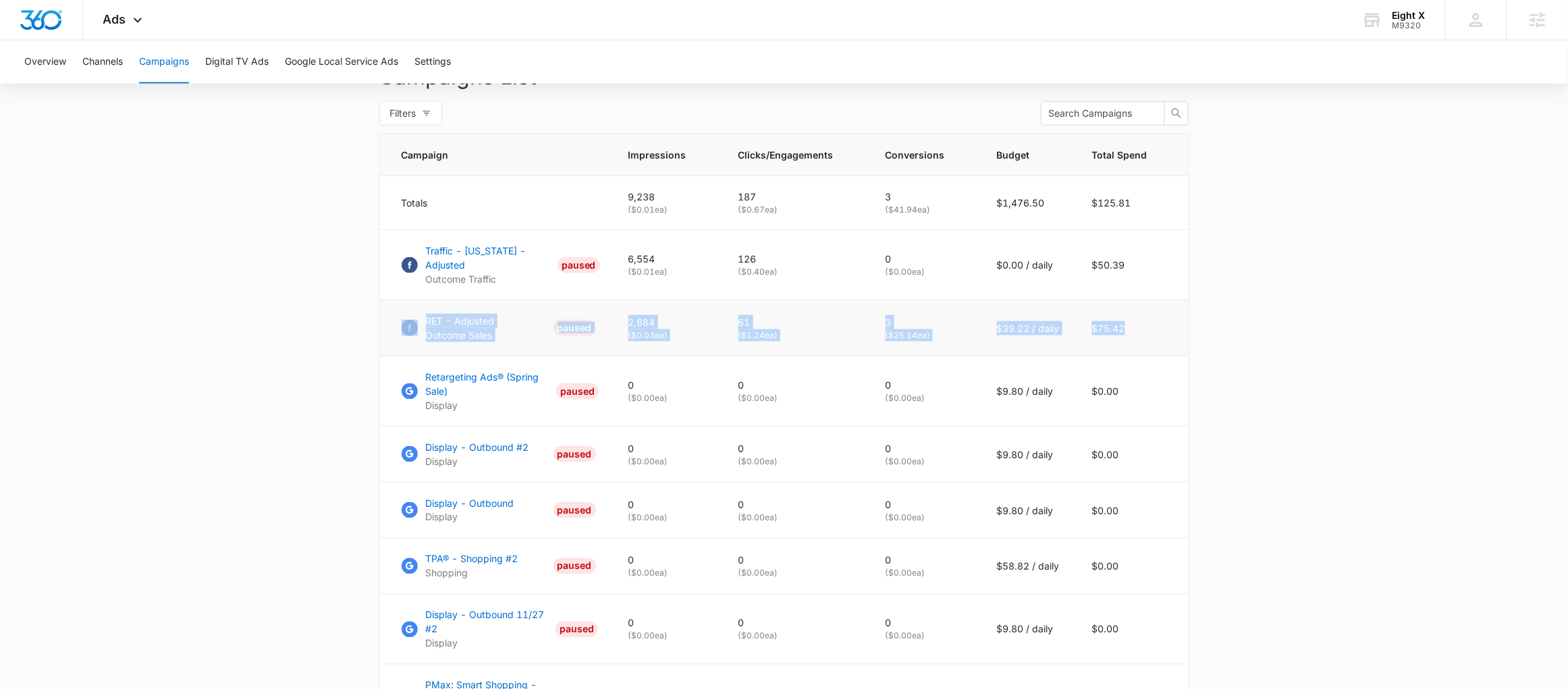
drag, startPoint x: 1153, startPoint y: 338, endPoint x: 386, endPoint y: 348, distance: 767.1
click at [386, 348] on tr "RET - Adjusted Outcome Sales PAUSED 2,684 ( $0.03 ea) 61 ( $1.24 ea) 3 ( $25.14…" at bounding box center [784, 328] width 808 height 56
click at [247, 392] on main "Campaigns Filters 09/02/2025 09/16/2025 Overall Results Impressions 9.2k 84.34%…" at bounding box center [784, 292] width 1568 height 1380
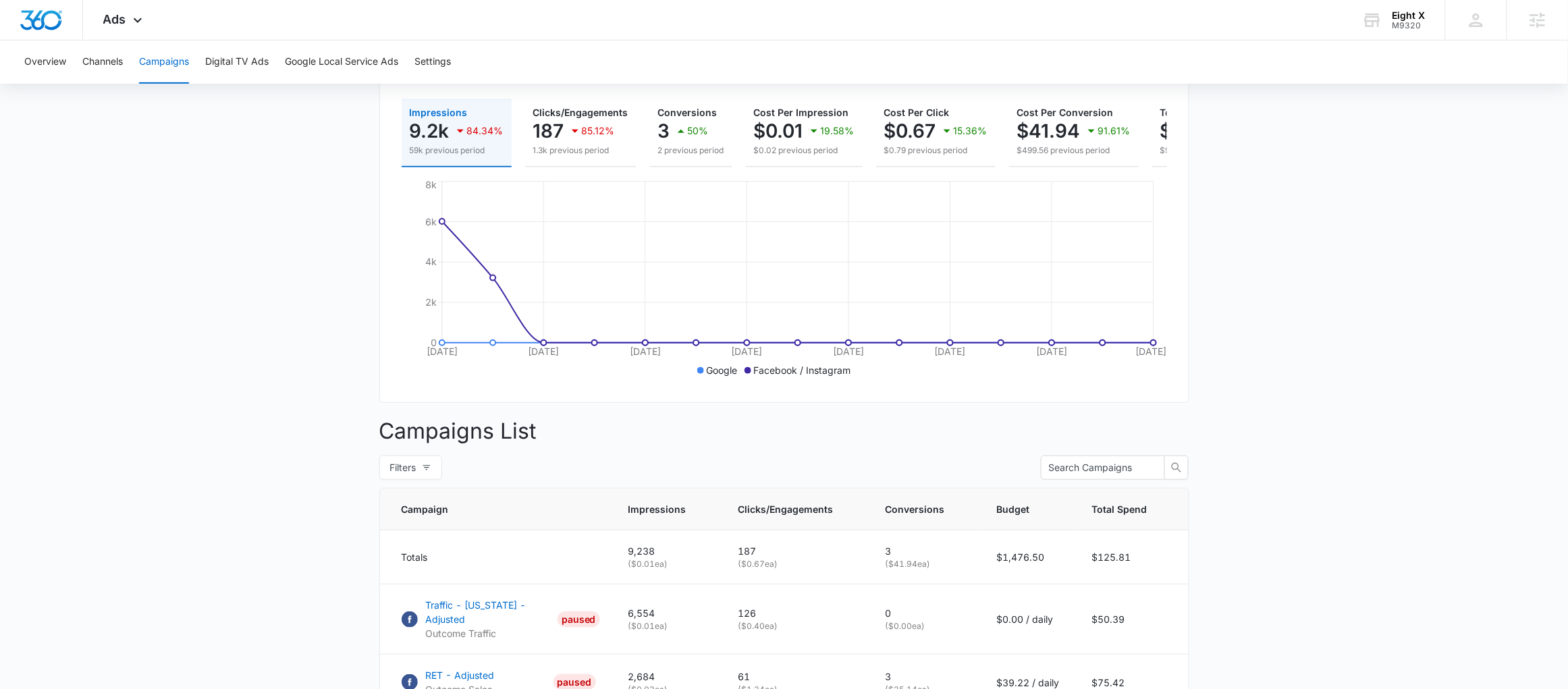
scroll to position [0, 0]
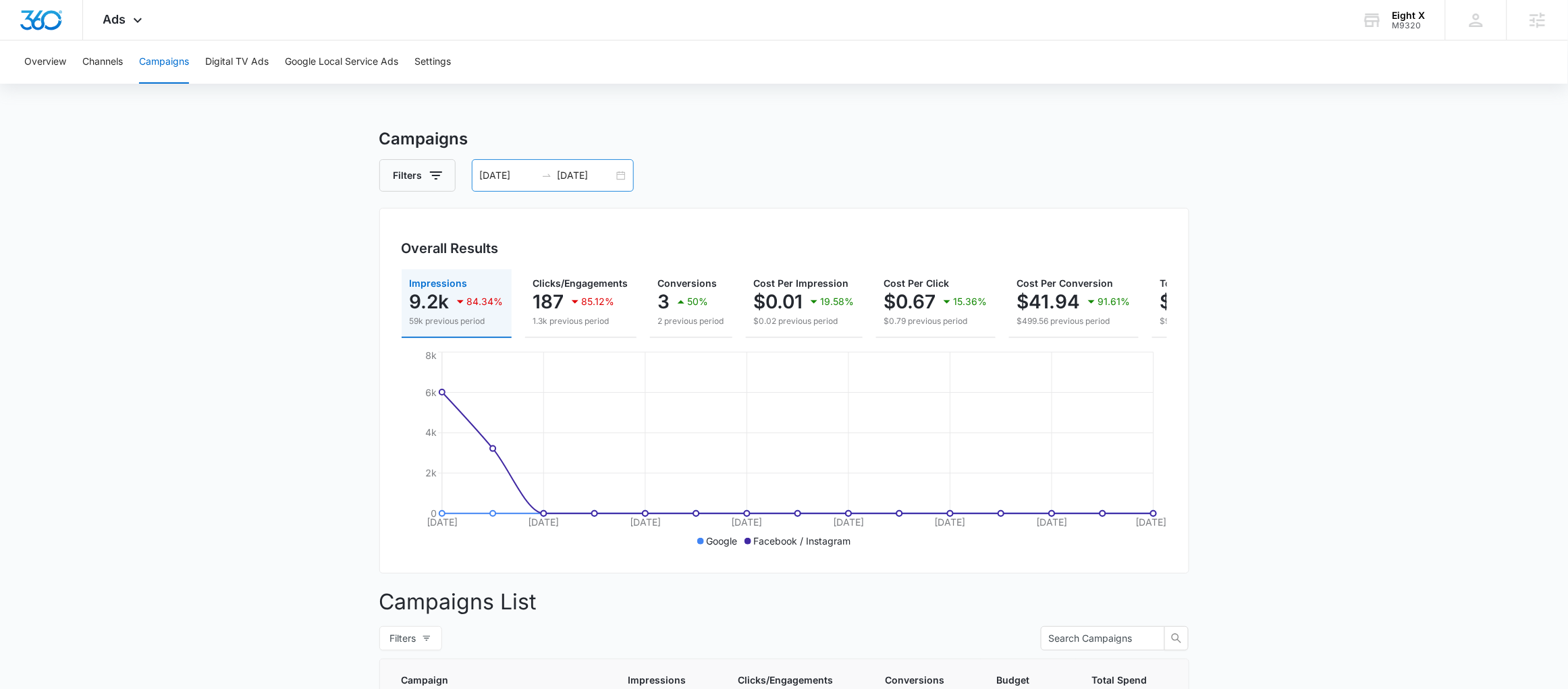
click at [626, 182] on div "09/02/2025 09/16/2025" at bounding box center [553, 175] width 162 height 32
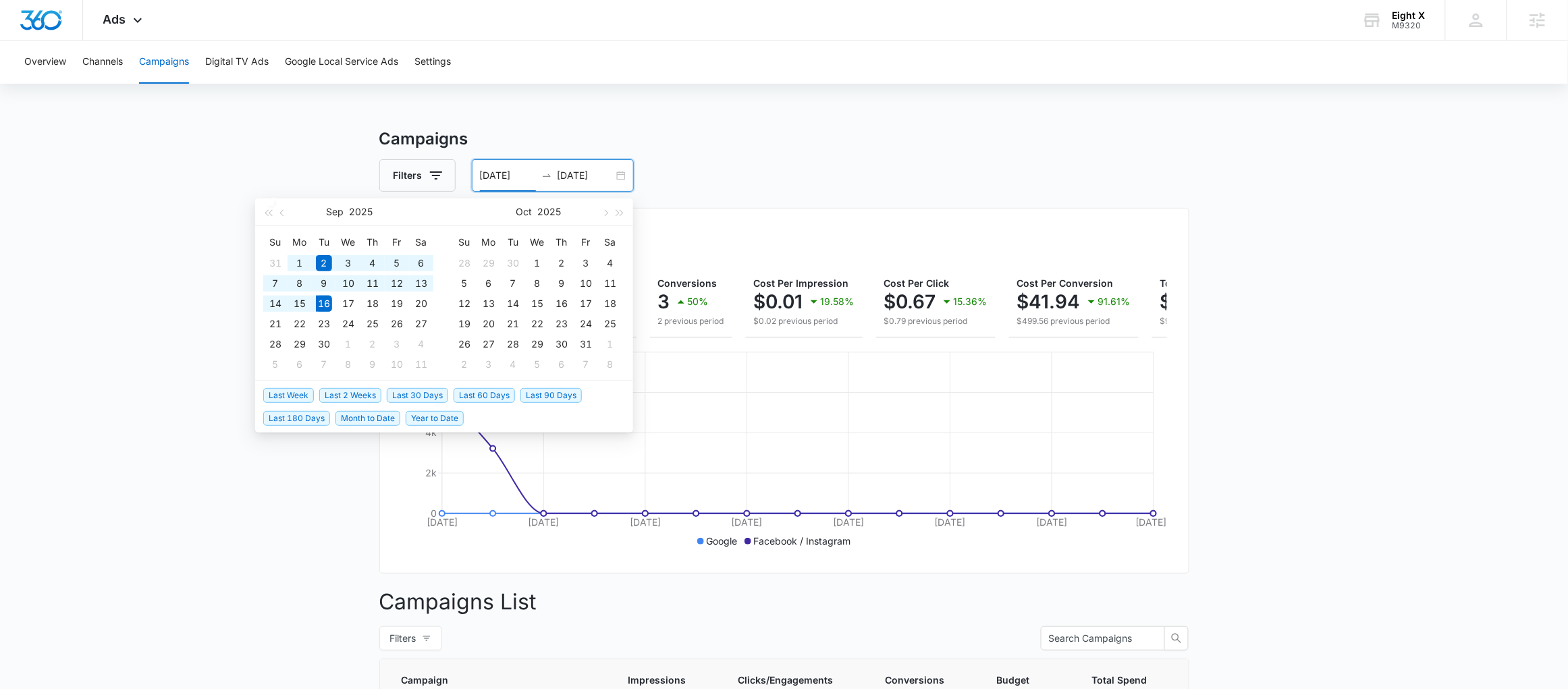
click at [417, 398] on span "Last 30 Days" at bounding box center [417, 395] width 61 height 15
type input "08/17/2025"
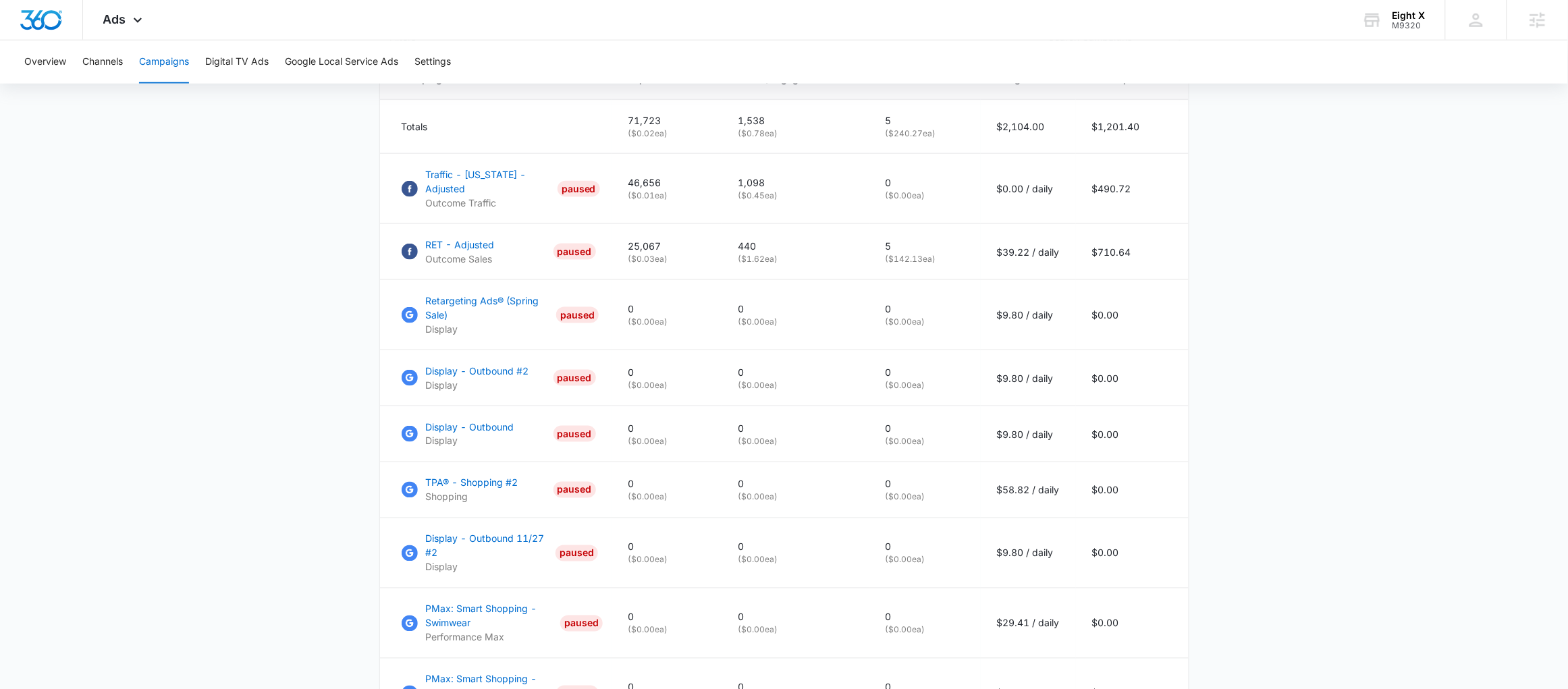
scroll to position [531, 0]
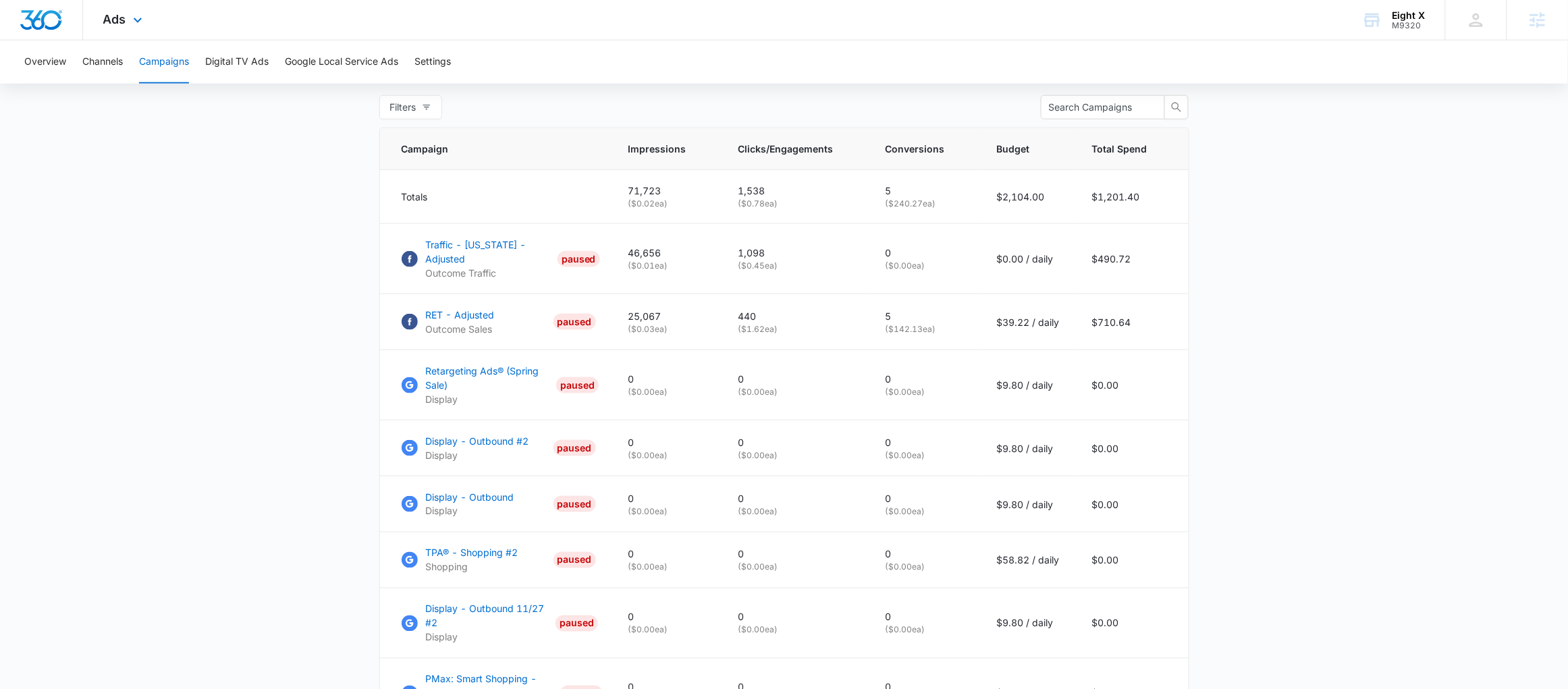
click at [133, 12] on icon at bounding box center [138, 21] width 17 height 17
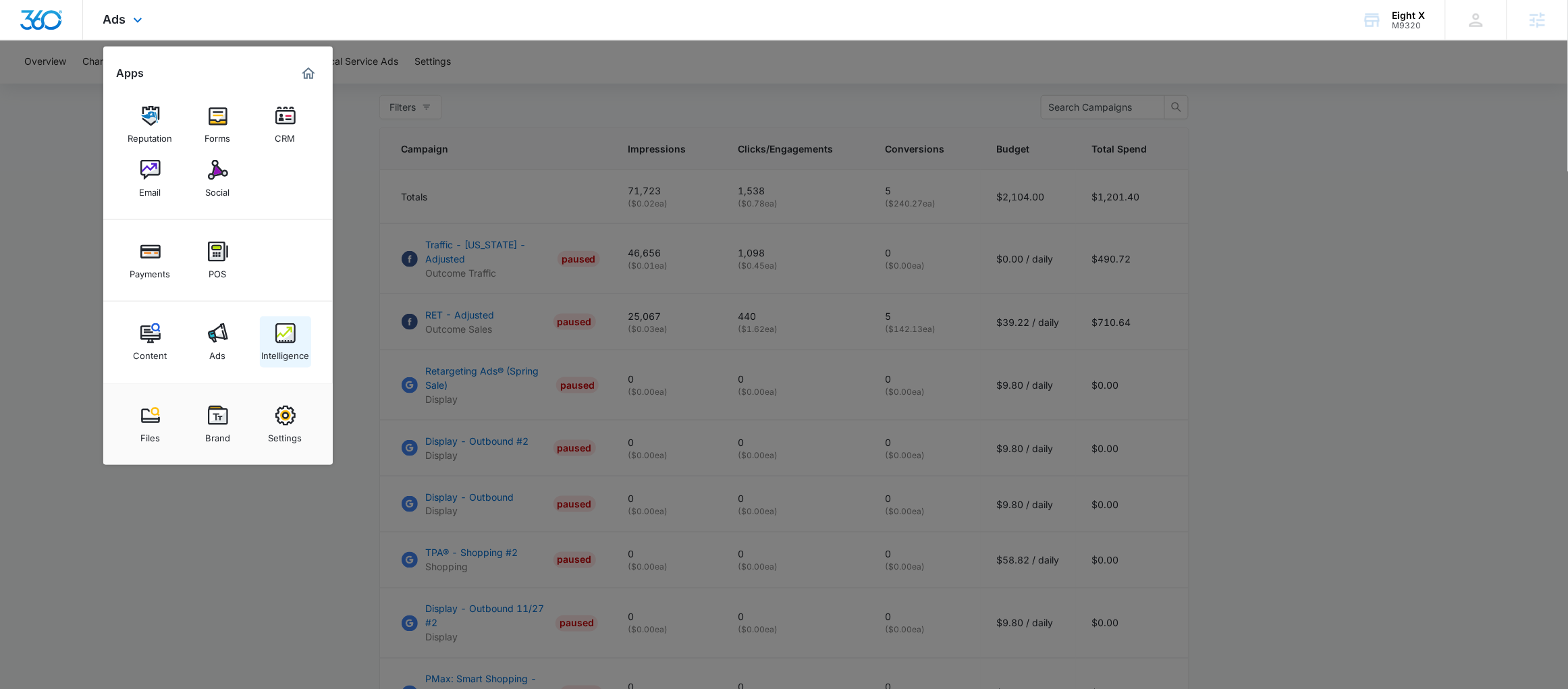
click at [291, 353] on div "Intelligence" at bounding box center [285, 352] width 48 height 17
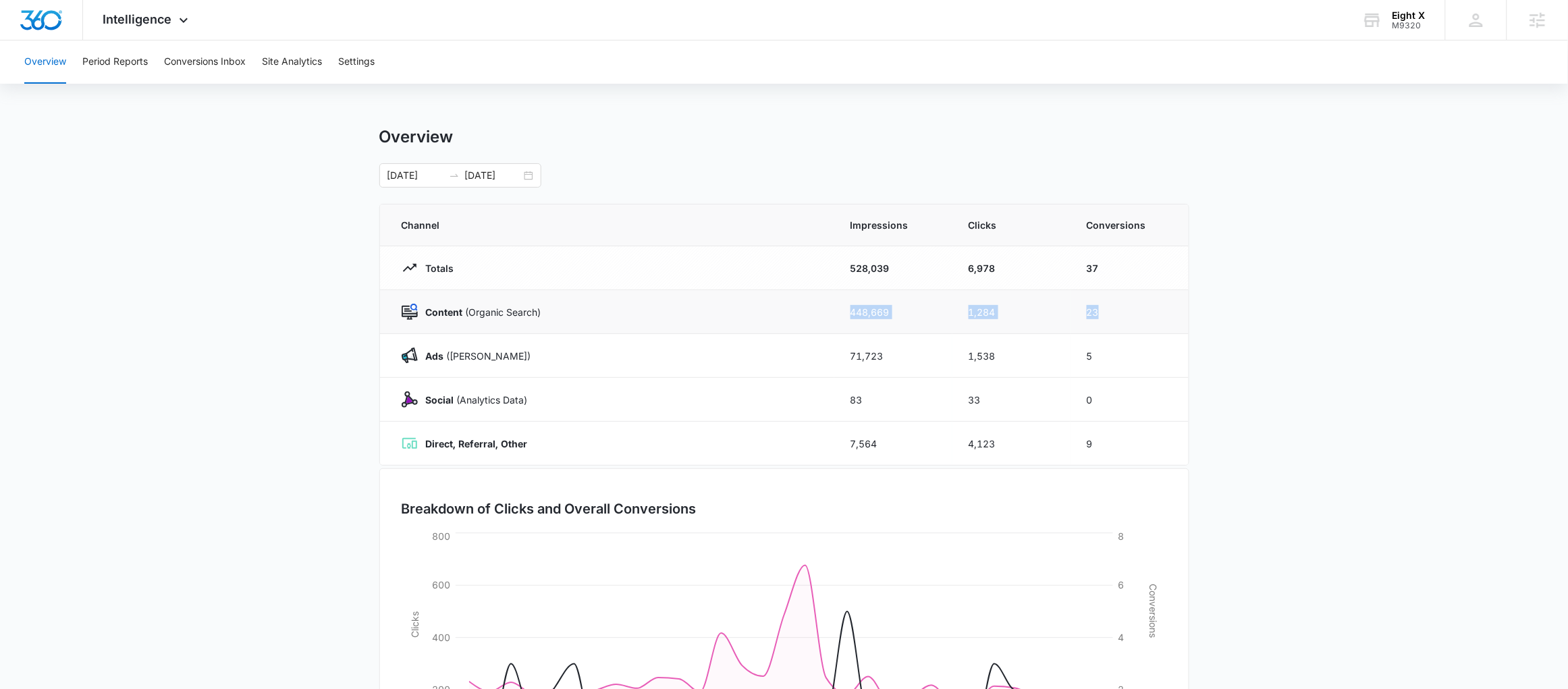
drag, startPoint x: 1107, startPoint y: 309, endPoint x: 419, endPoint y: 322, distance: 688.1
click at [423, 320] on tr "Content (Organic Search) 448,669 1,284 23" at bounding box center [784, 312] width 808 height 44
click at [482, 308] on p "Content (Organic Search)" at bounding box center [479, 312] width 123 height 14
drag, startPoint x: 1136, startPoint y: 309, endPoint x: 1106, endPoint y: 372, distance: 69.8
click at [1030, 352] on tbody "Totals 528,039 6,978 37 Content (Organic Search) 448,669 1,284 23 Ads (Ad Campa…" at bounding box center [784, 356] width 808 height 219
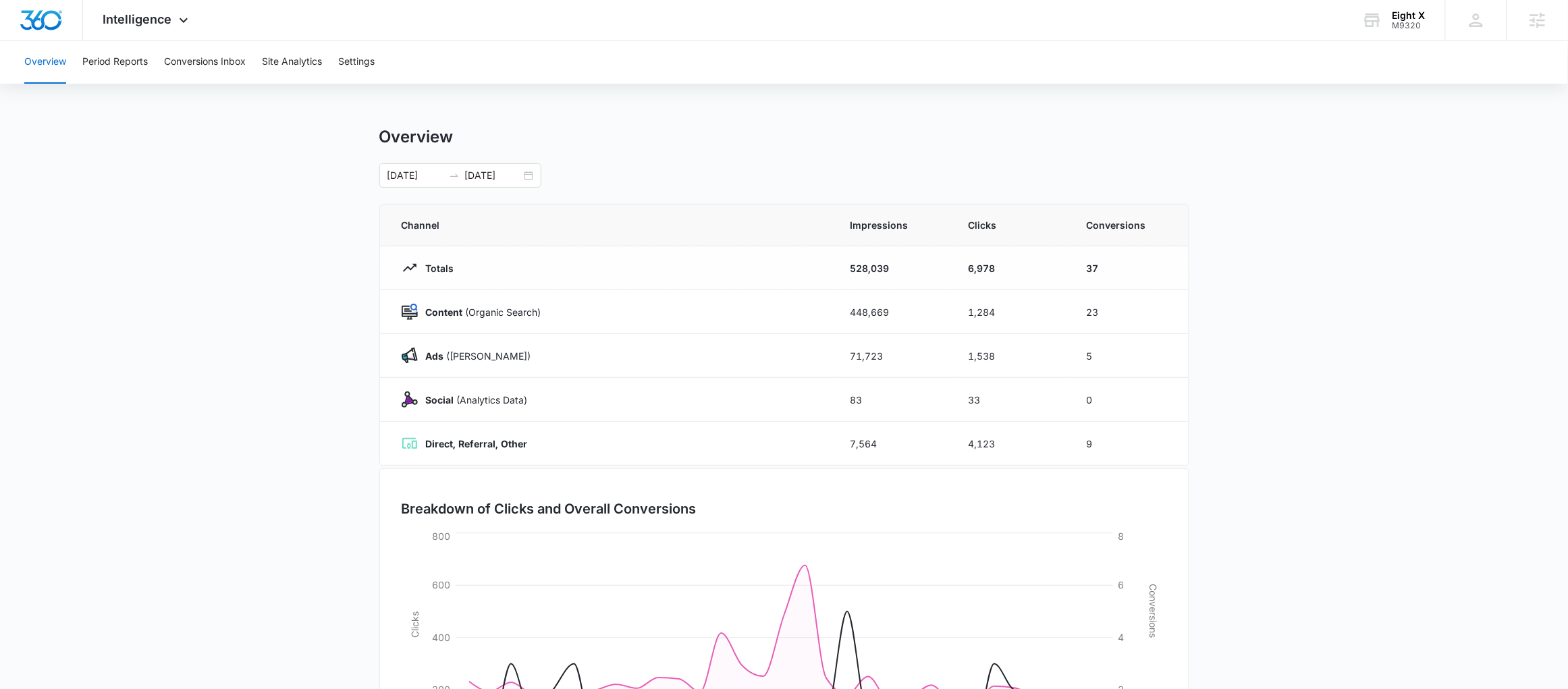
click at [1276, 339] on main "Overview 08/17/2025 09/16/2025 Channel Impressions Clicks Conversions Totals 52…" at bounding box center [784, 481] width 1568 height 708
drag, startPoint x: 1078, startPoint y: 444, endPoint x: 1125, endPoint y: 448, distance: 47.2
click at [1125, 448] on td "9" at bounding box center [1129, 443] width 118 height 44
click at [1118, 453] on td "9" at bounding box center [1129, 443] width 118 height 44
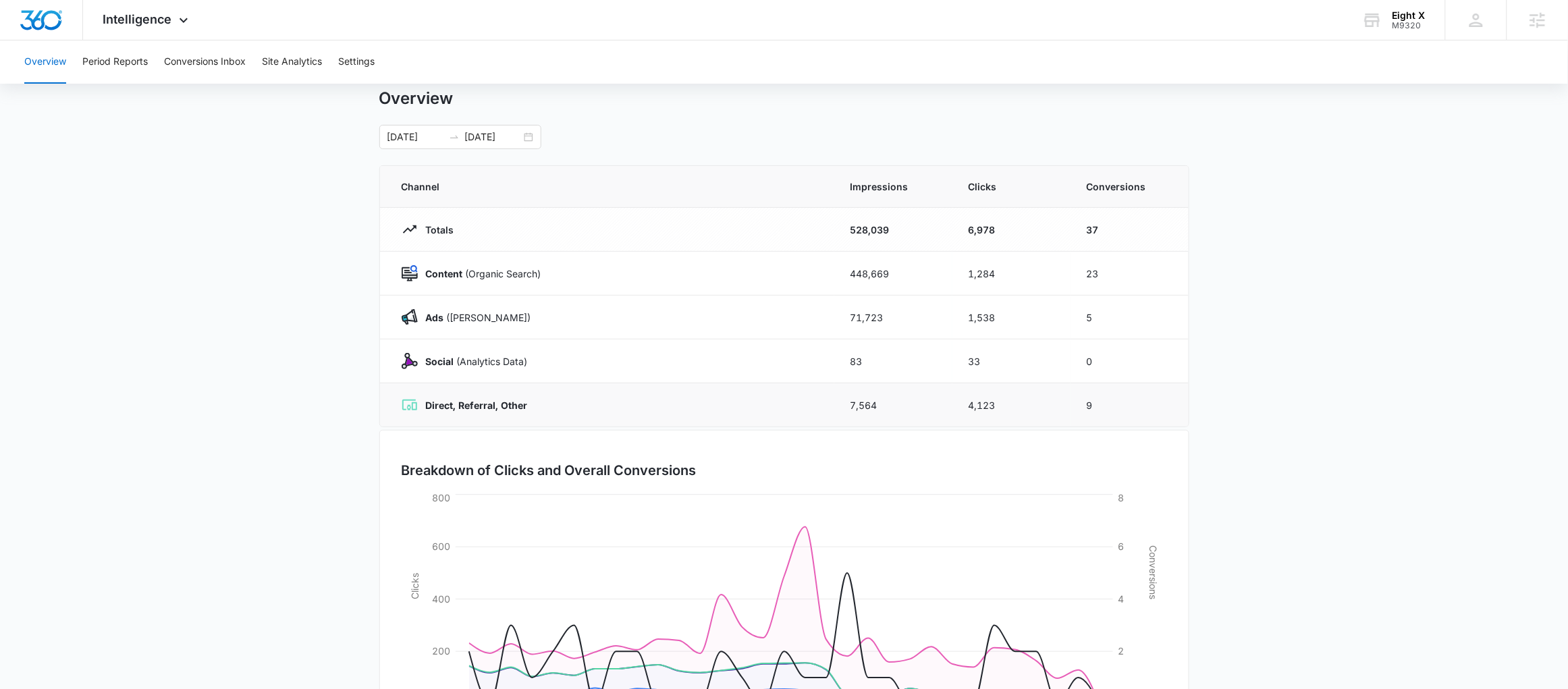
scroll to position [41, 0]
drag, startPoint x: 1166, startPoint y: 384, endPoint x: 506, endPoint y: 412, distance: 660.6
click at [507, 411] on tr "Direct, Referral, Other 7,564 4,123 9" at bounding box center [784, 402] width 808 height 44
click at [611, 383] on td "Direct, Referral, Other" at bounding box center [607, 402] width 454 height 44
drag, startPoint x: 1104, startPoint y: 407, endPoint x: 496, endPoint y: 396, distance: 608.1
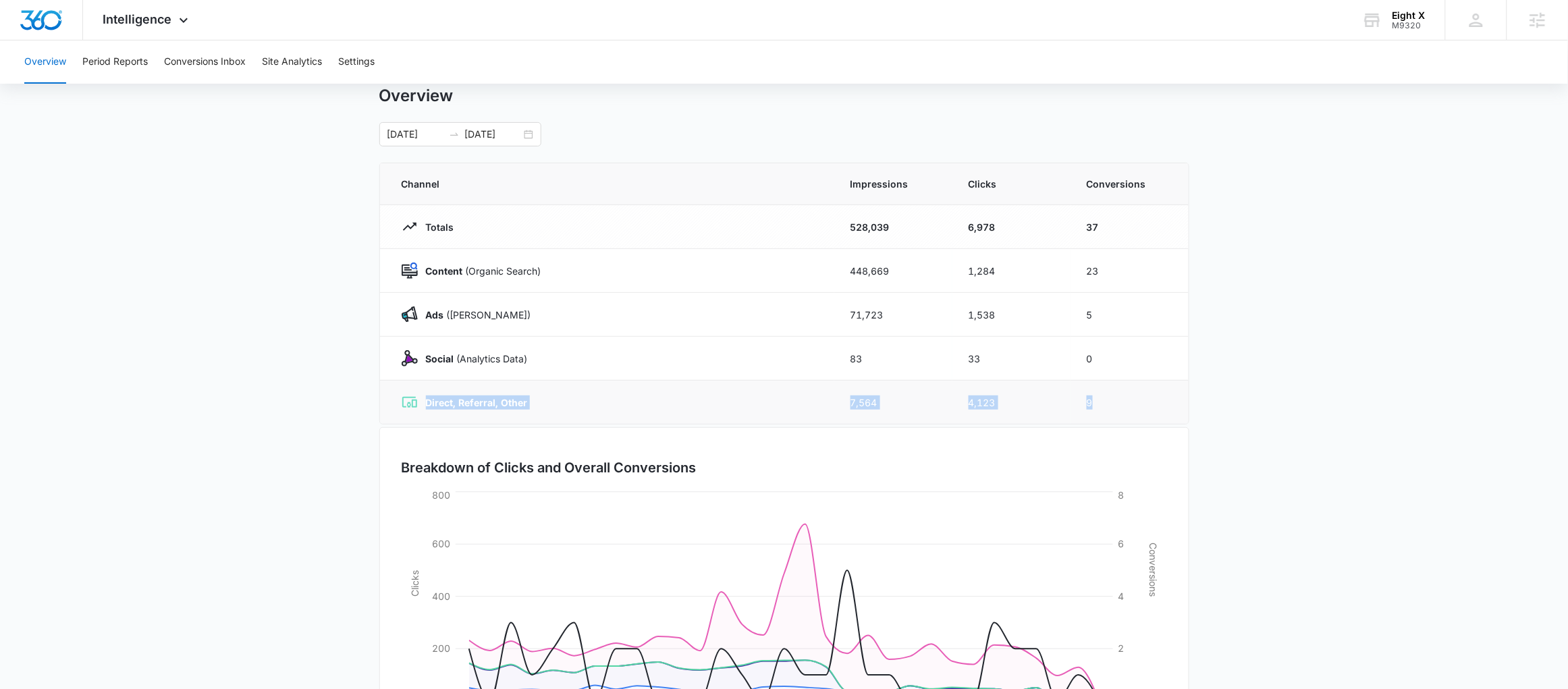
click at [496, 396] on tr "Direct, Referral, Other 7,564 4,123 9" at bounding box center [784, 402] width 808 height 44
click at [1259, 495] on main "Overview 08/17/2025 09/16/2025 Channel Impressions Clicks Conversions Totals 52…" at bounding box center [784, 440] width 1568 height 708
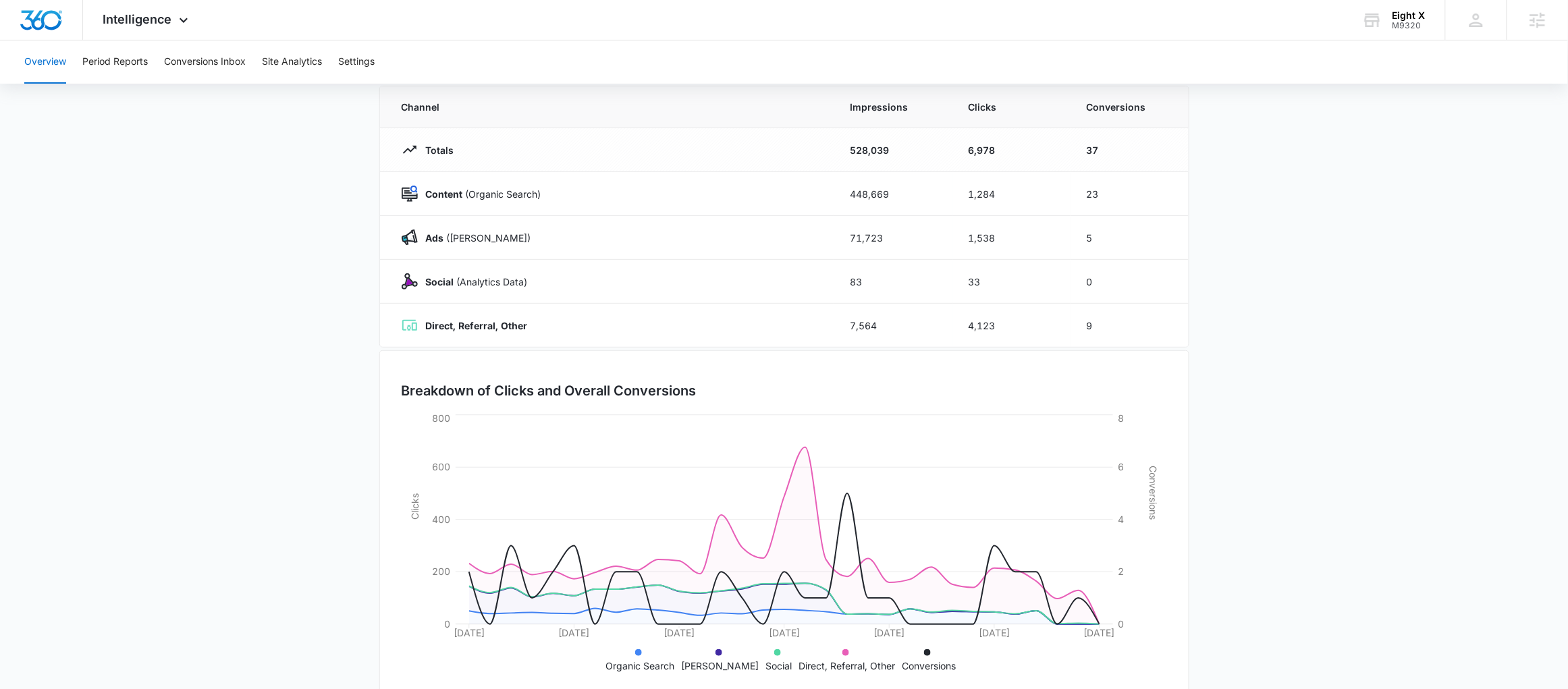
scroll to position [147, 0]
